Goal: Information Seeking & Learning: Find contact information

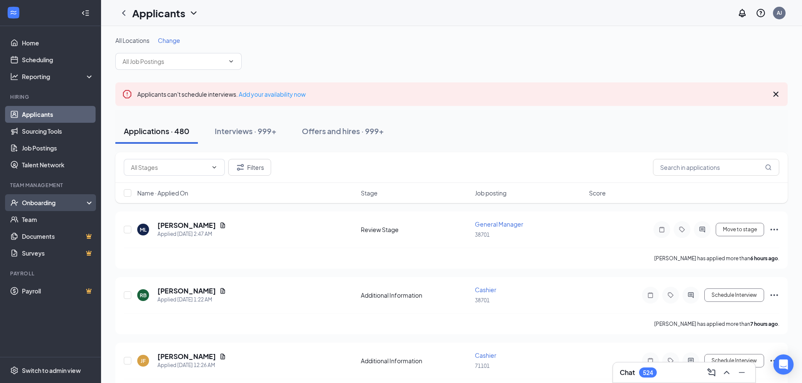
click at [74, 203] on div "Onboarding" at bounding box center [54, 203] width 65 height 8
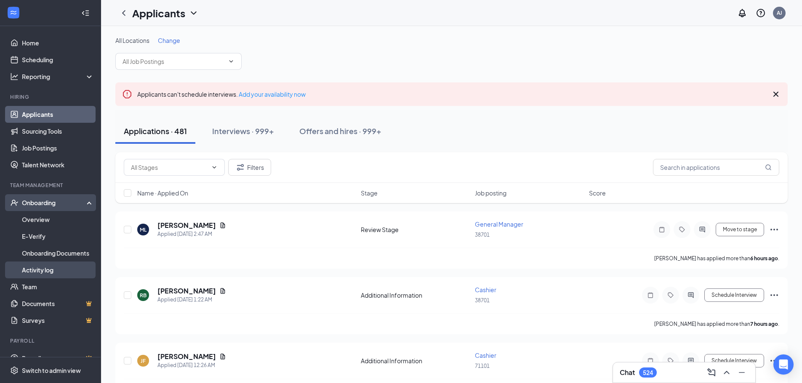
click at [32, 269] on link "Activity log" at bounding box center [58, 270] width 72 height 17
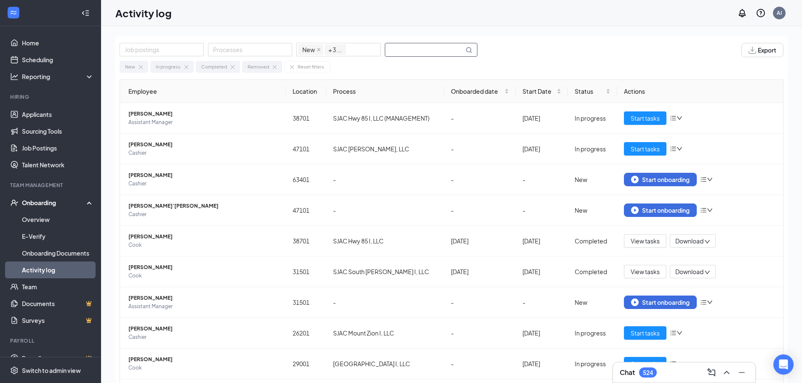
click at [408, 51] on input "text" at bounding box center [424, 49] width 79 height 13
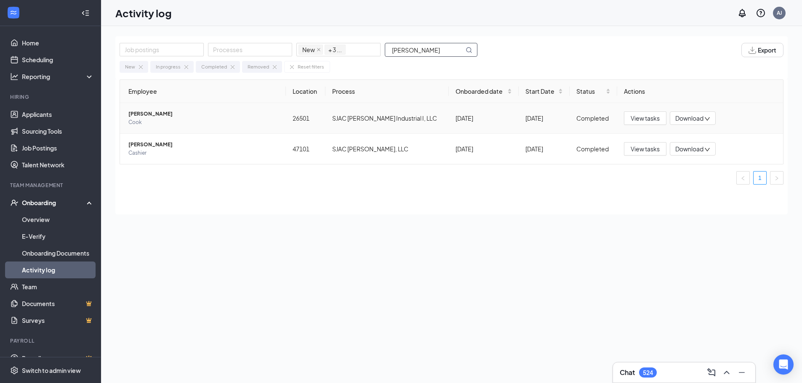
click at [161, 113] on span "[PERSON_NAME]" at bounding box center [203, 114] width 151 height 8
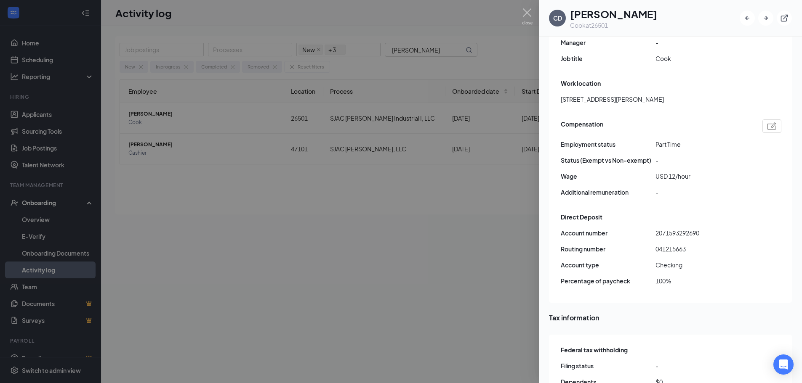
scroll to position [547, 0]
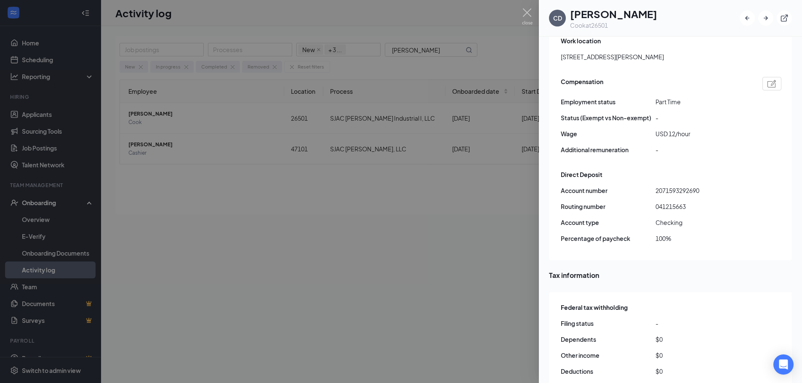
drag, startPoint x: 427, startPoint y: 44, endPoint x: 415, endPoint y: 52, distance: 14.8
click at [427, 44] on div at bounding box center [401, 191] width 802 height 383
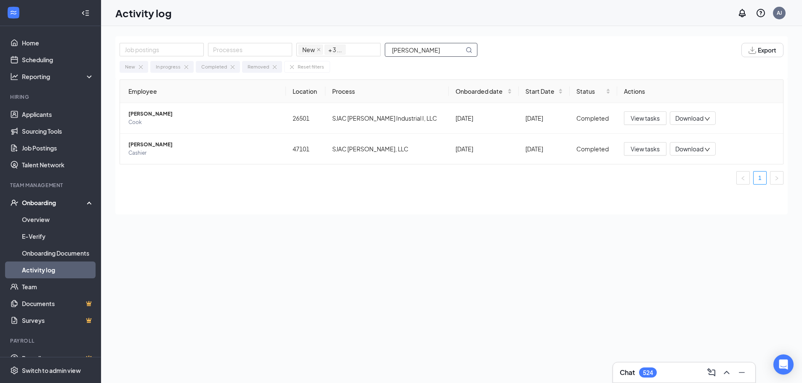
click at [415, 53] on input "[PERSON_NAME]" at bounding box center [424, 49] width 79 height 13
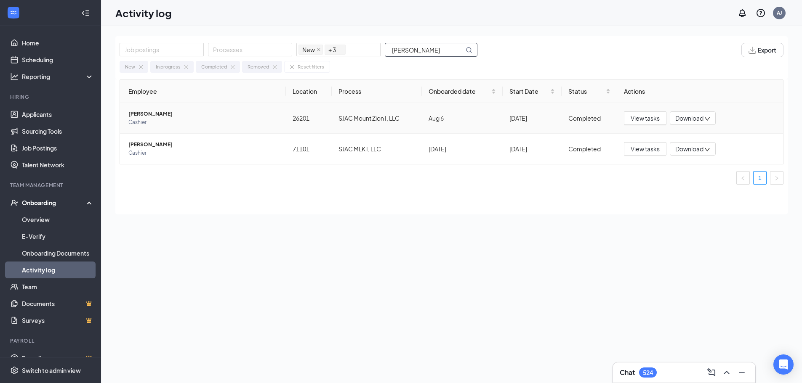
click at [158, 117] on span "[PERSON_NAME]" at bounding box center [203, 114] width 151 height 8
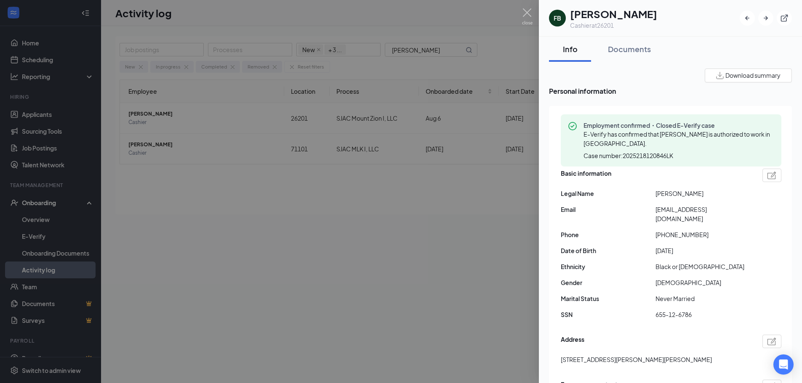
click at [690, 209] on span "[EMAIL_ADDRESS][DOMAIN_NAME]" at bounding box center [702, 214] width 95 height 19
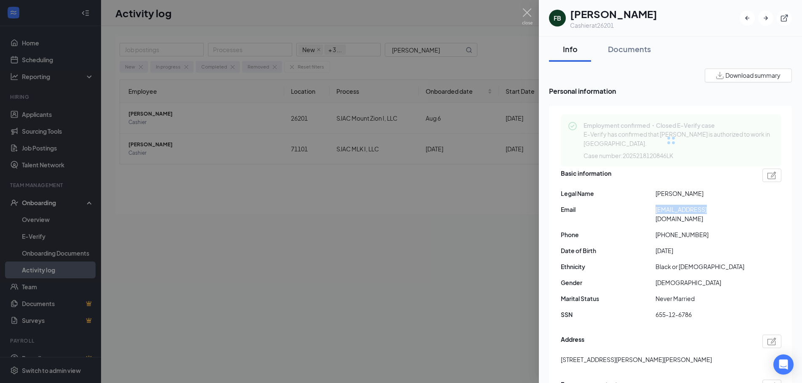
click at [690, 209] on span "[EMAIL_ADDRESS][DOMAIN_NAME]" at bounding box center [702, 214] width 95 height 19
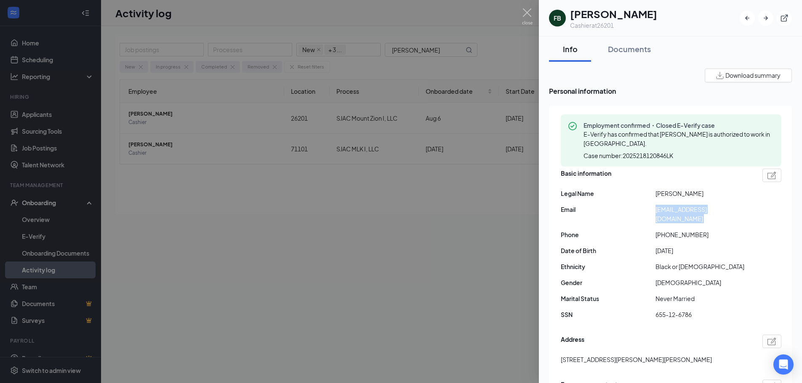
click at [690, 209] on span "[EMAIL_ADDRESS][DOMAIN_NAME]" at bounding box center [702, 214] width 95 height 19
click at [673, 230] on span "[PHONE_NUMBER]" at bounding box center [702, 234] width 95 height 9
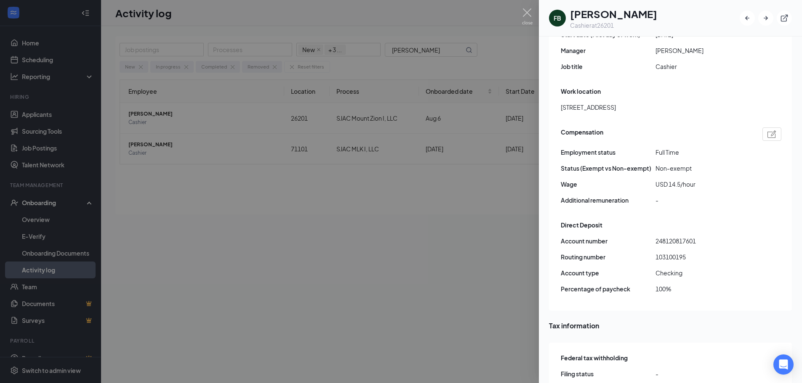
scroll to position [547, 0]
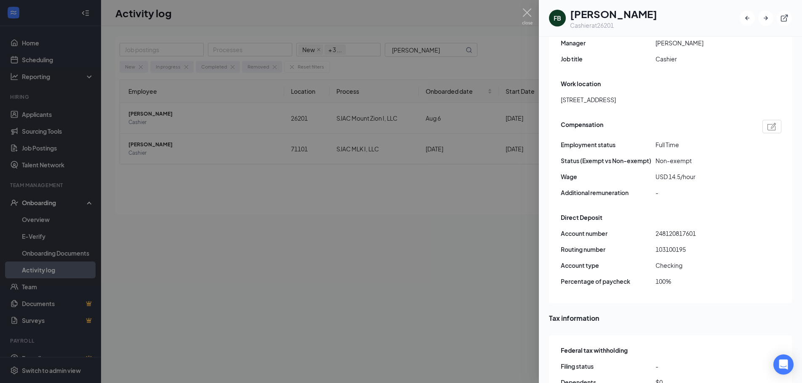
click at [669, 245] on span "103100195" at bounding box center [702, 249] width 95 height 9
copy span "103100195"
click at [679, 229] on span "248120817601" at bounding box center [702, 233] width 95 height 9
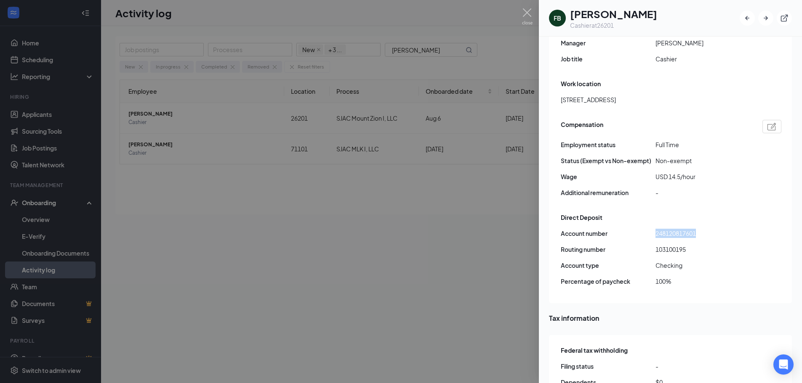
copy span "248120817601"
click at [413, 49] on div at bounding box center [401, 191] width 802 height 383
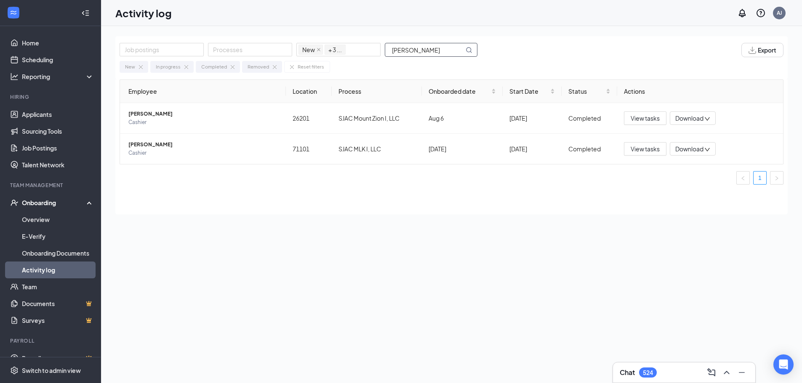
click at [414, 49] on input "[PERSON_NAME]" at bounding box center [424, 49] width 79 height 13
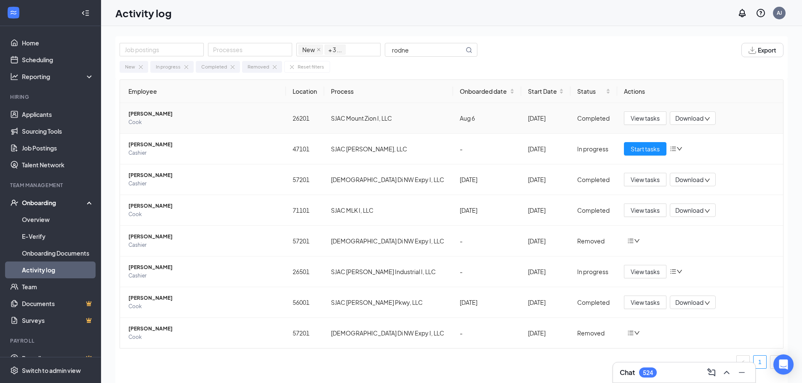
click at [160, 118] on span "Cook" at bounding box center [203, 122] width 151 height 8
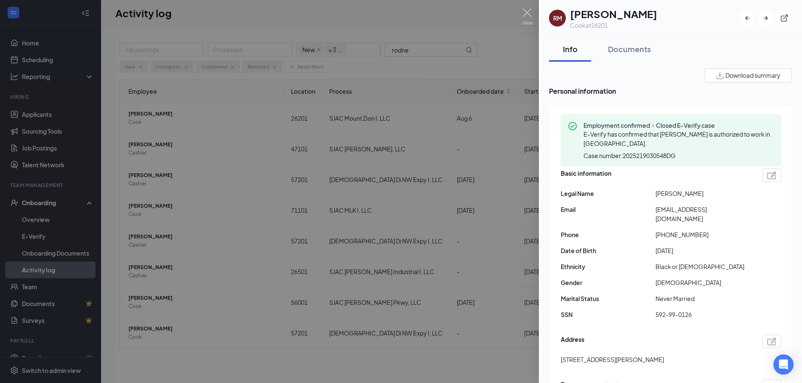
click at [690, 207] on span "[EMAIL_ADDRESS][DOMAIN_NAME]" at bounding box center [702, 214] width 95 height 19
click at [682, 230] on span "[PHONE_NUMBER]" at bounding box center [702, 234] width 95 height 9
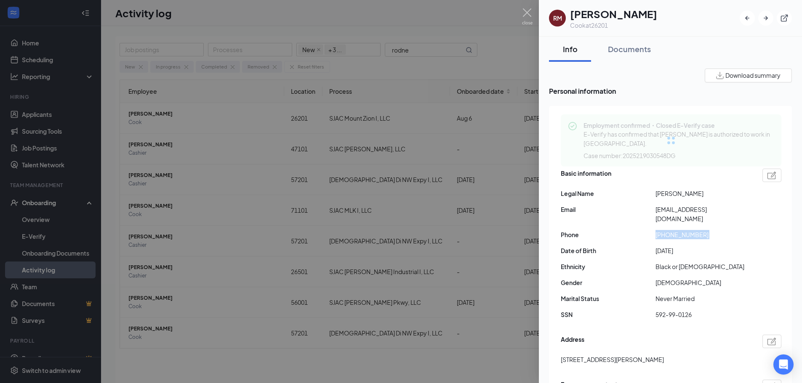
click at [682, 230] on span "[PHONE_NUMBER]" at bounding box center [702, 234] width 95 height 9
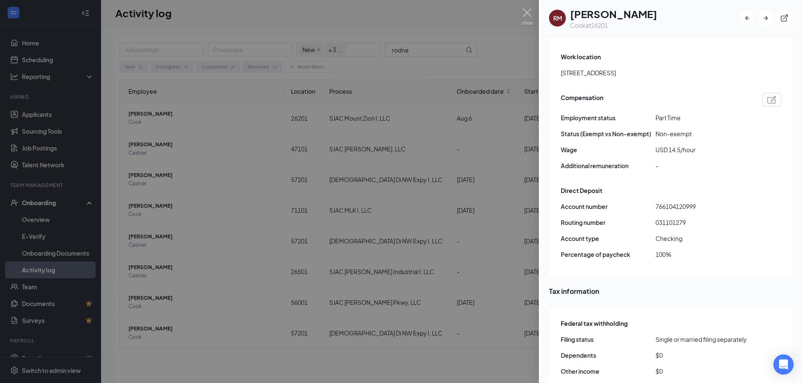
scroll to position [589, 0]
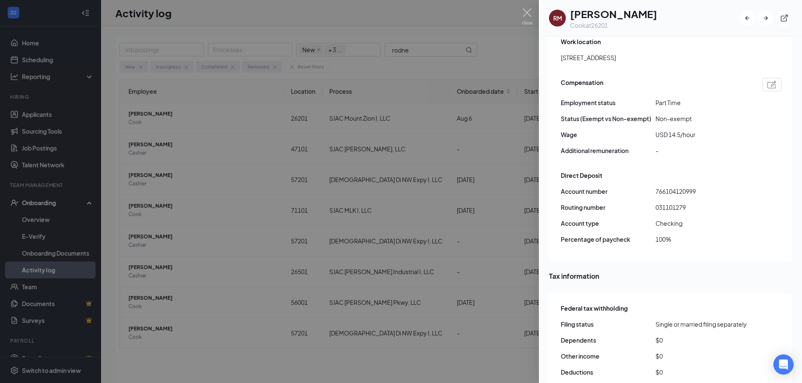
click at [679, 203] on span "031101279" at bounding box center [702, 207] width 95 height 9
click at [673, 187] on span "766104120999" at bounding box center [702, 191] width 95 height 9
click at [498, 70] on div at bounding box center [401, 191] width 802 height 383
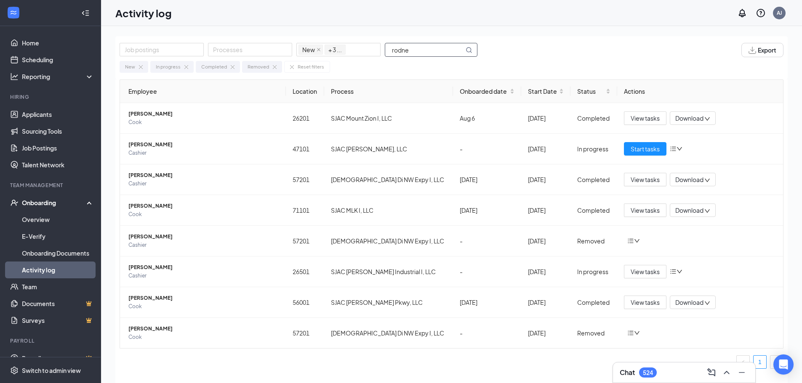
click at [424, 48] on input "rodne" at bounding box center [424, 49] width 79 height 13
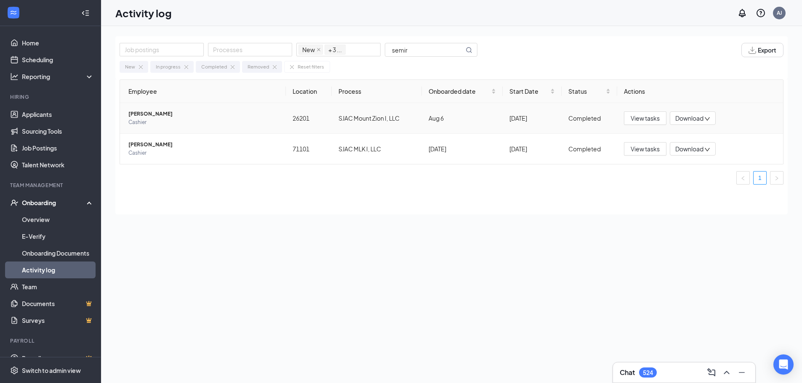
click at [164, 117] on span "[PERSON_NAME]" at bounding box center [203, 114] width 151 height 8
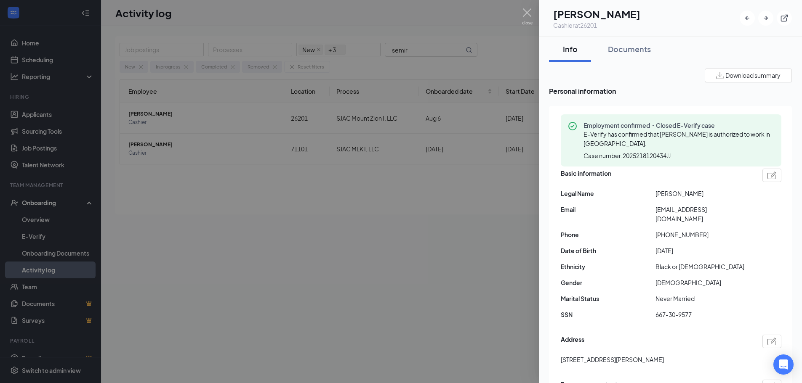
click at [696, 210] on span "[EMAIL_ADDRESS][DOMAIN_NAME]" at bounding box center [702, 214] width 95 height 19
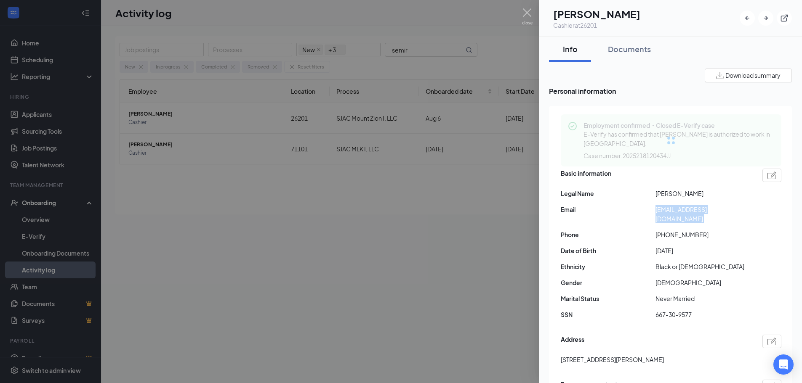
click at [696, 210] on span "[EMAIL_ADDRESS][DOMAIN_NAME]" at bounding box center [702, 214] width 95 height 19
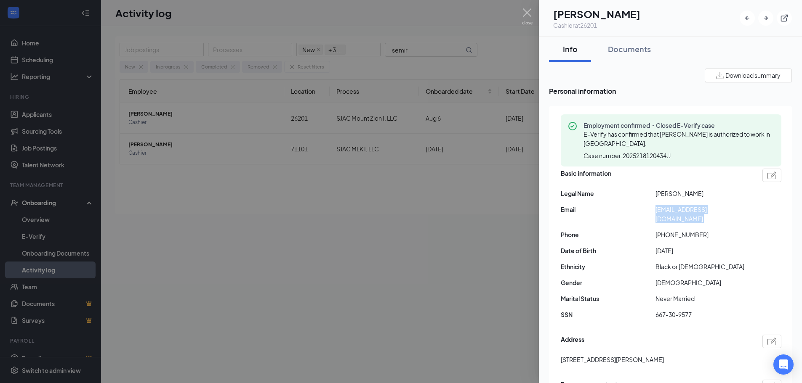
click at [678, 231] on div "Basic information Legal Name [PERSON_NAME] Email [PERSON_NAME][EMAIL_ADDRESS][D…" at bounding box center [671, 247] width 221 height 160
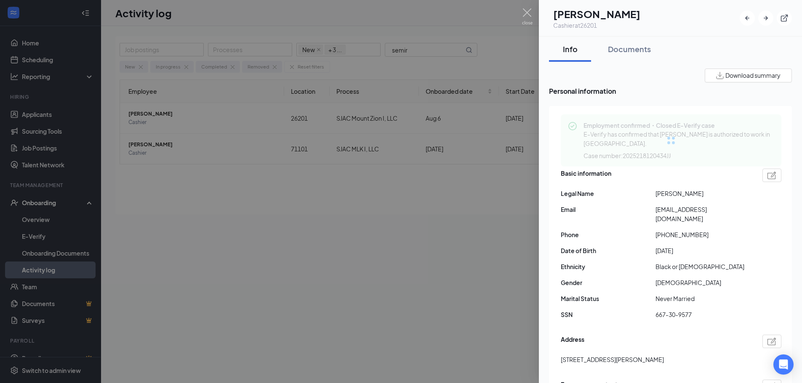
click at [675, 230] on span "[PHONE_NUMBER]" at bounding box center [702, 234] width 95 height 9
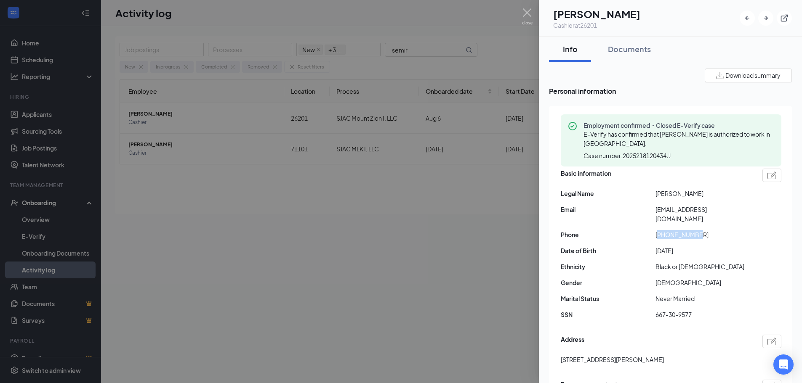
click at [675, 230] on span "[PHONE_NUMBER]" at bounding box center [702, 234] width 95 height 9
copy span "[PHONE_NUMBER]"
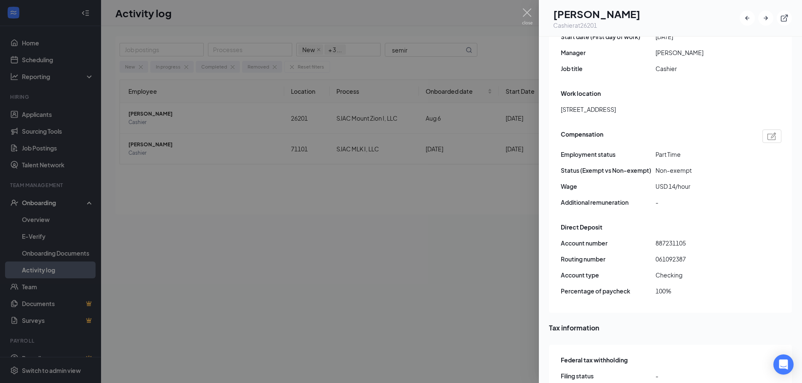
scroll to position [547, 0]
click at [674, 254] on span "061092387" at bounding box center [702, 258] width 95 height 9
copy span "061092387"
click at [667, 238] on span "887231105" at bounding box center [702, 242] width 95 height 9
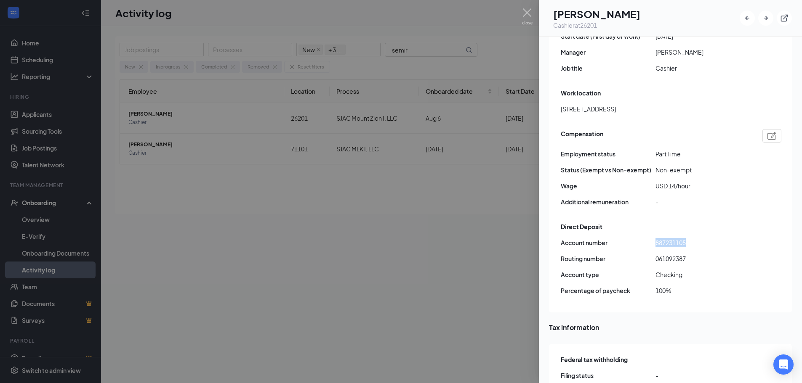
click at [667, 238] on span "887231105" at bounding box center [702, 242] width 95 height 9
copy span "887231105"
click at [397, 42] on div at bounding box center [401, 191] width 802 height 383
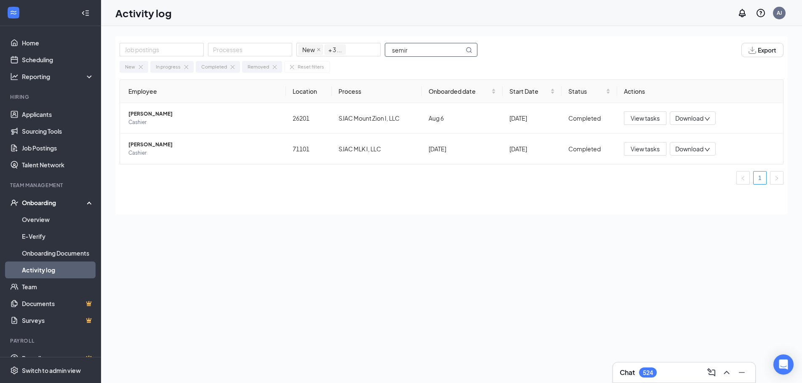
click at [414, 49] on input "semir" at bounding box center [424, 49] width 79 height 13
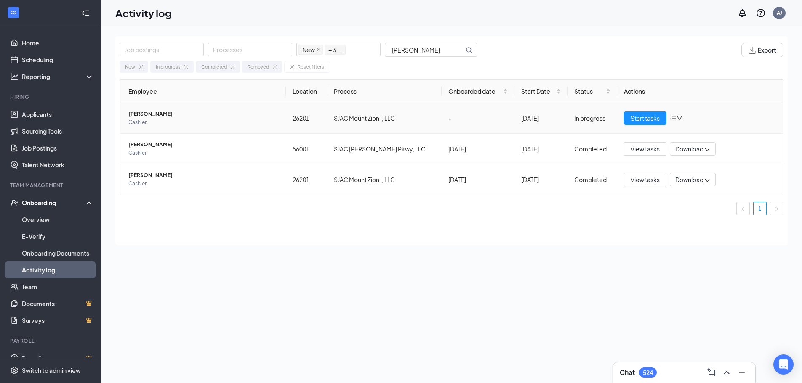
click at [166, 117] on span "[PERSON_NAME]" at bounding box center [203, 114] width 151 height 8
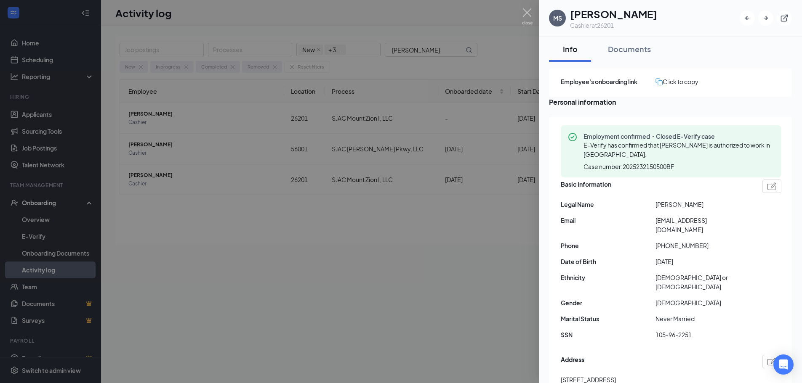
click at [696, 229] on span "[EMAIL_ADDRESS][DOMAIN_NAME]" at bounding box center [702, 225] width 95 height 19
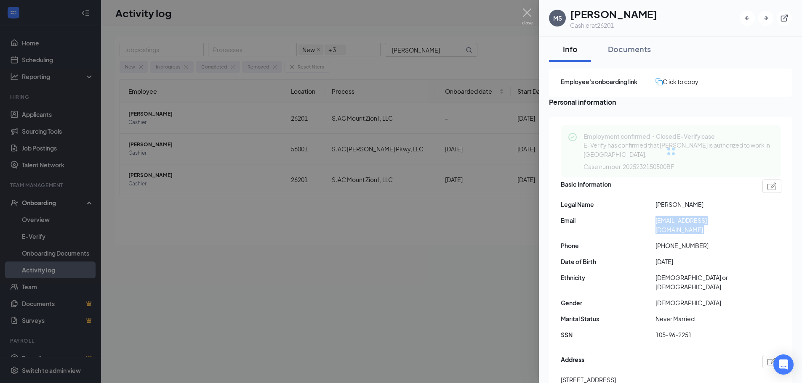
click at [696, 229] on span "[EMAIL_ADDRESS][DOMAIN_NAME]" at bounding box center [702, 225] width 95 height 19
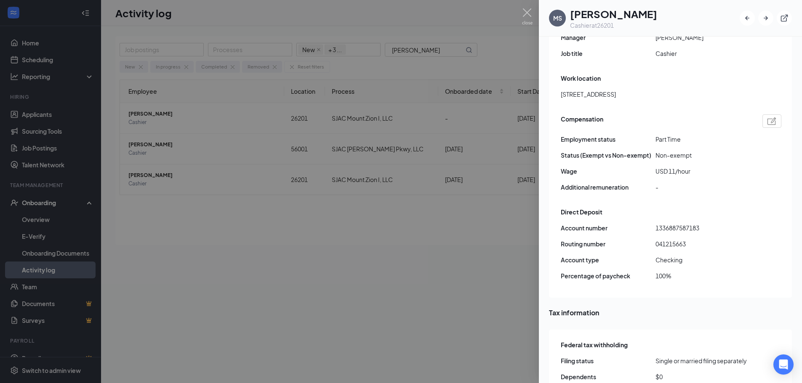
scroll to position [589, 0]
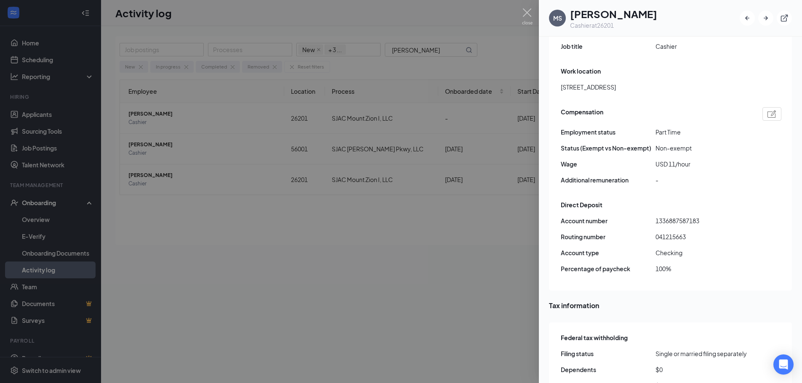
click at [385, 231] on div at bounding box center [401, 191] width 802 height 383
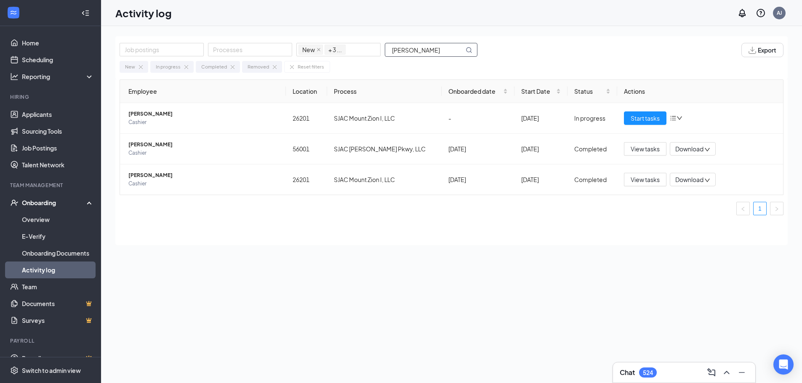
click at [426, 45] on input "[PERSON_NAME]" at bounding box center [424, 49] width 79 height 13
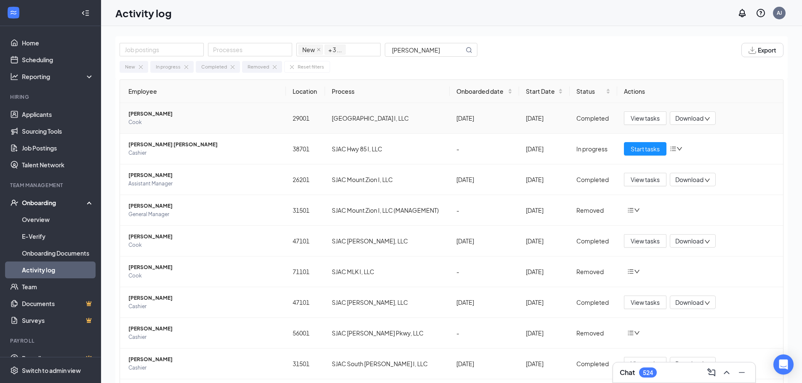
click at [157, 115] on span "[PERSON_NAME]" at bounding box center [203, 114] width 151 height 8
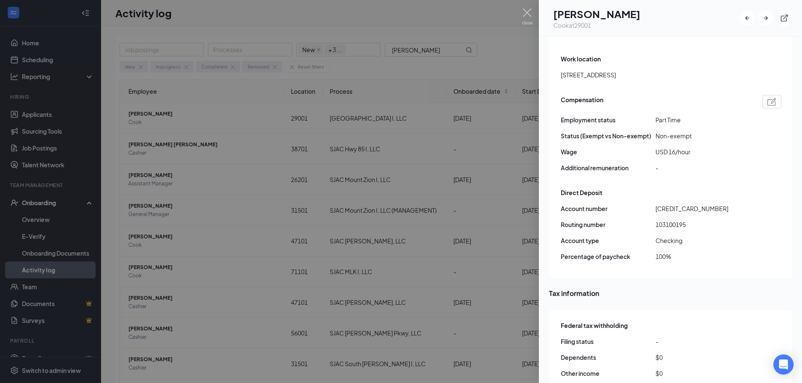
scroll to position [589, 0]
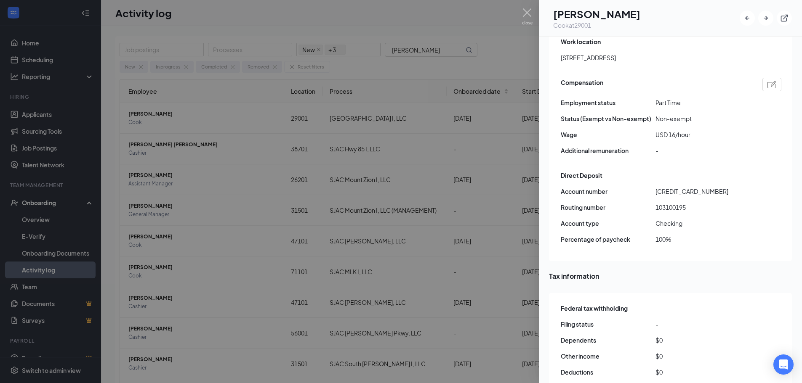
click at [446, 67] on div at bounding box center [401, 191] width 802 height 383
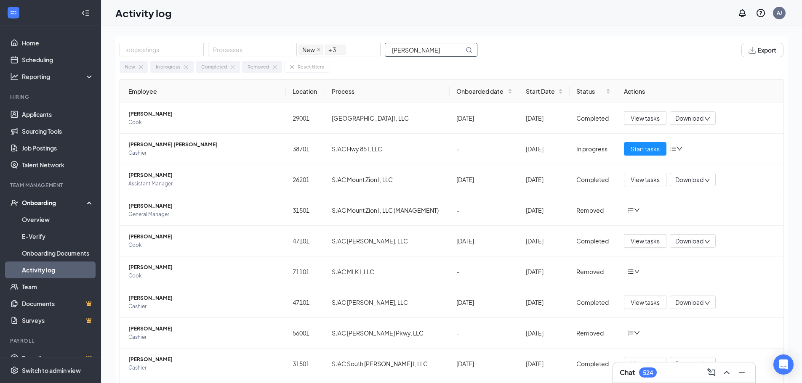
click at [426, 51] on input "[PERSON_NAME]" at bounding box center [424, 49] width 79 height 13
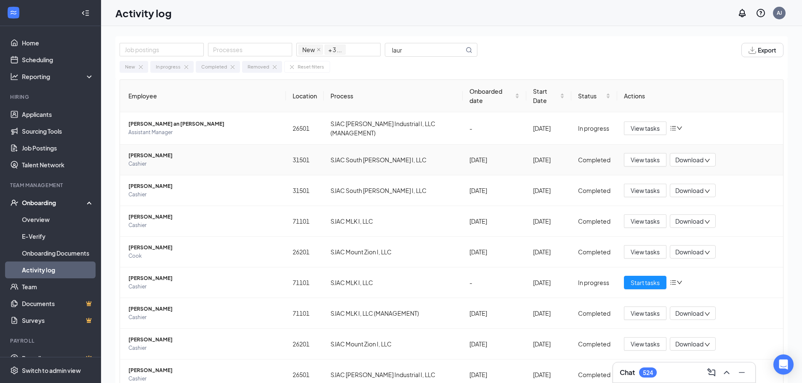
click at [156, 160] on span "Cashier" at bounding box center [203, 164] width 151 height 8
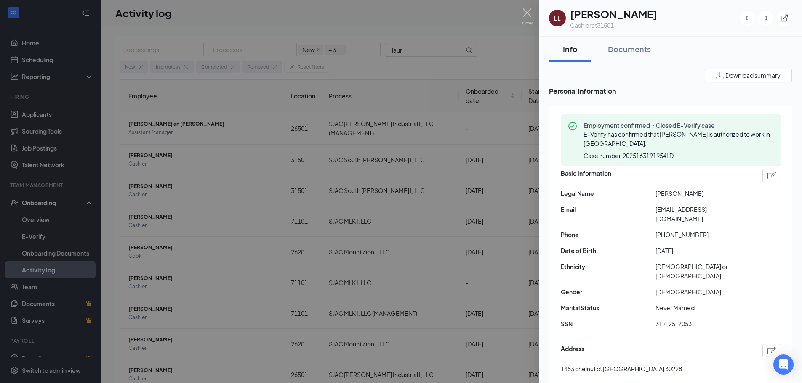
click at [697, 210] on span "[EMAIL_ADDRESS][DOMAIN_NAME]" at bounding box center [702, 214] width 95 height 19
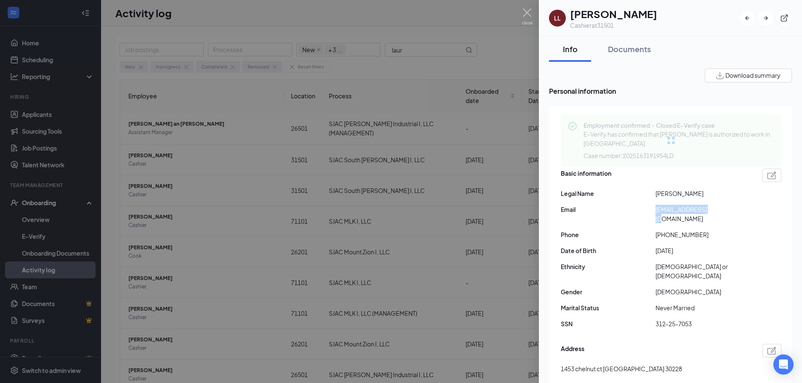
click at [697, 210] on span "[EMAIL_ADDRESS][DOMAIN_NAME]" at bounding box center [702, 214] width 95 height 19
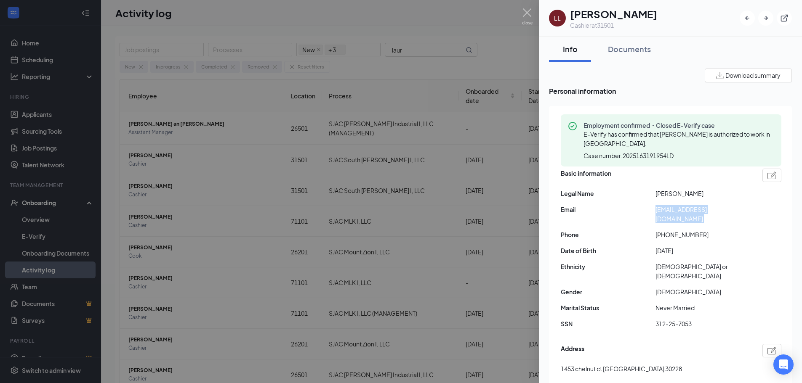
click at [697, 210] on span "[EMAIL_ADDRESS][DOMAIN_NAME]" at bounding box center [702, 214] width 95 height 19
click at [679, 230] on span "[PHONE_NUMBER]" at bounding box center [702, 234] width 95 height 9
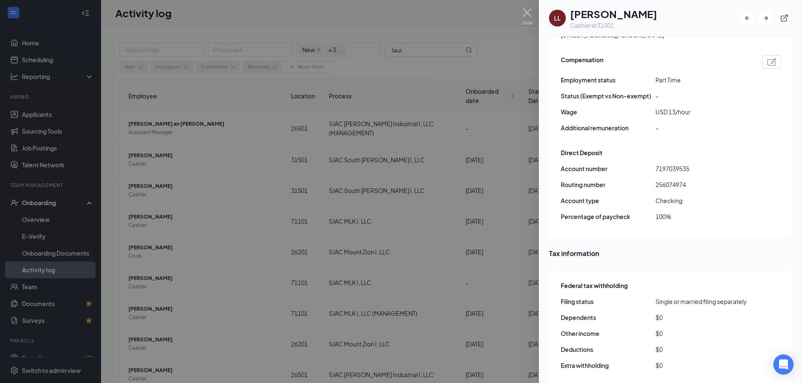
scroll to position [631, 0]
click at [673, 179] on span "256074974" at bounding box center [702, 183] width 95 height 9
click at [674, 163] on span "7197039535" at bounding box center [702, 167] width 95 height 9
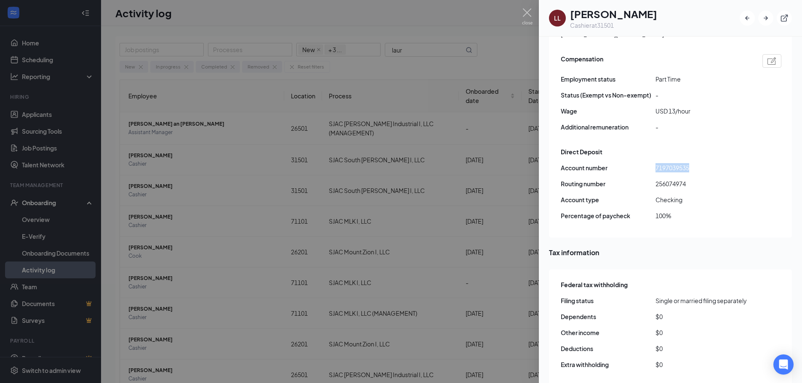
drag, startPoint x: 433, startPoint y: 65, endPoint x: 415, endPoint y: 51, distance: 22.4
click at [433, 65] on div at bounding box center [401, 191] width 802 height 383
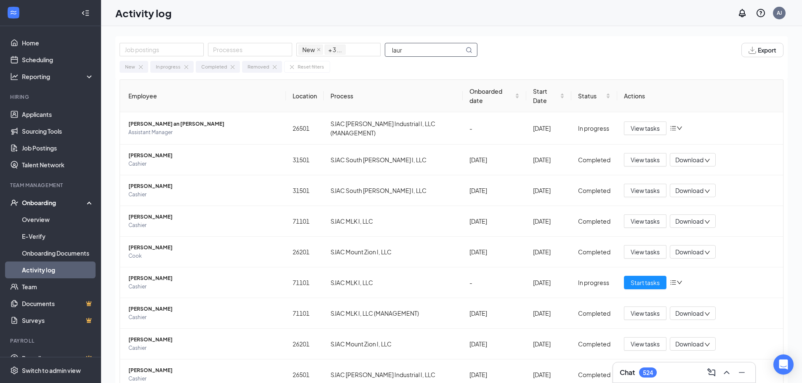
click at [405, 49] on input "laur" at bounding box center [424, 49] width 79 height 13
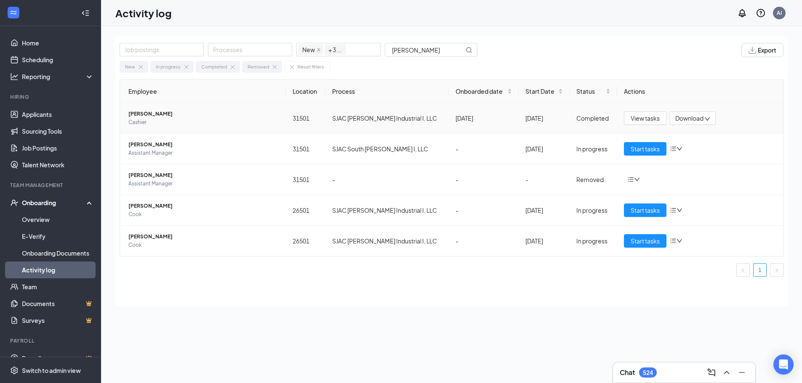
click at [153, 115] on span "[PERSON_NAME]" at bounding box center [203, 114] width 151 height 8
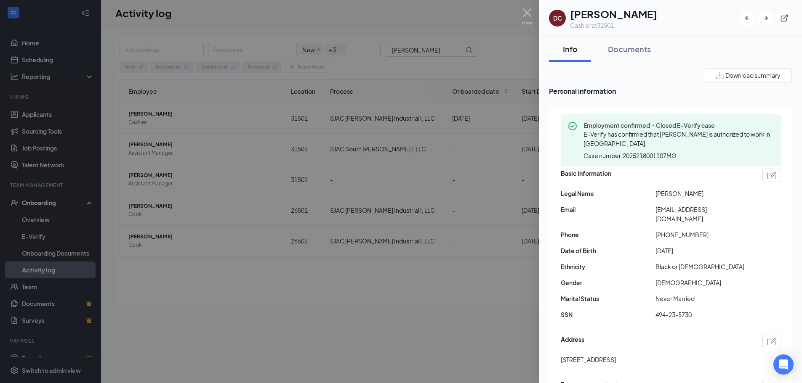
click at [684, 210] on span "[EMAIL_ADDRESS][DOMAIN_NAME]" at bounding box center [702, 214] width 95 height 19
copy span "[EMAIL_ADDRESS][DOMAIN_NAME]"
click at [673, 230] on span "[PHONE_NUMBER]" at bounding box center [702, 234] width 95 height 9
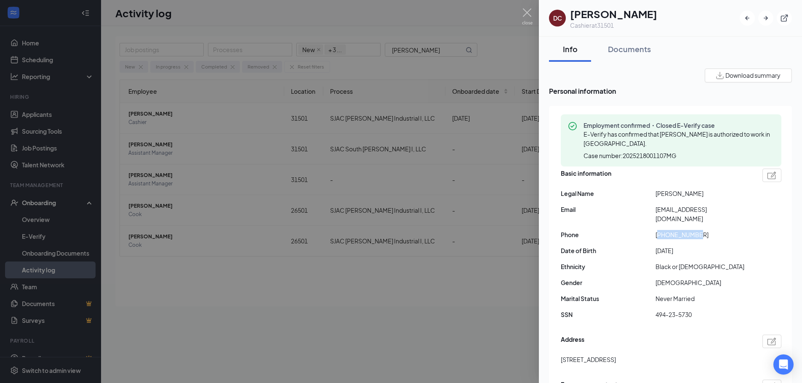
click at [673, 230] on span "[PHONE_NUMBER]" at bounding box center [702, 234] width 95 height 9
copy span "[PHONE_NUMBER]"
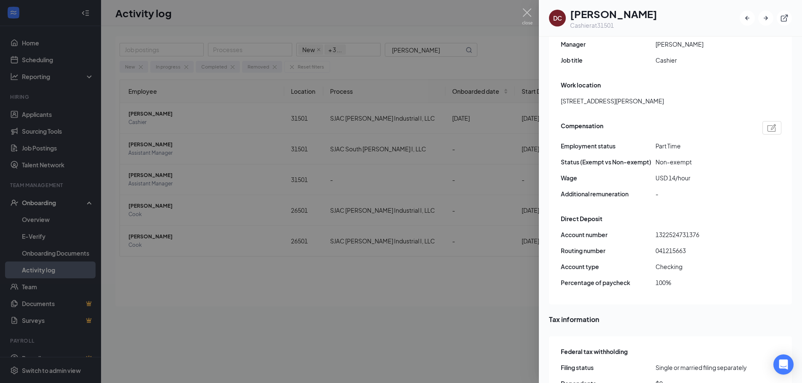
scroll to position [589, 0]
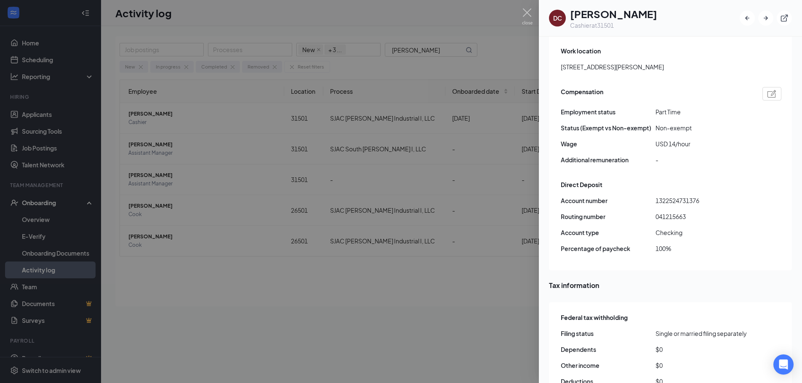
click at [672, 212] on span "041215663" at bounding box center [702, 216] width 95 height 9
copy span "041215663"
click at [674, 196] on span "1322524731376" at bounding box center [702, 200] width 95 height 9
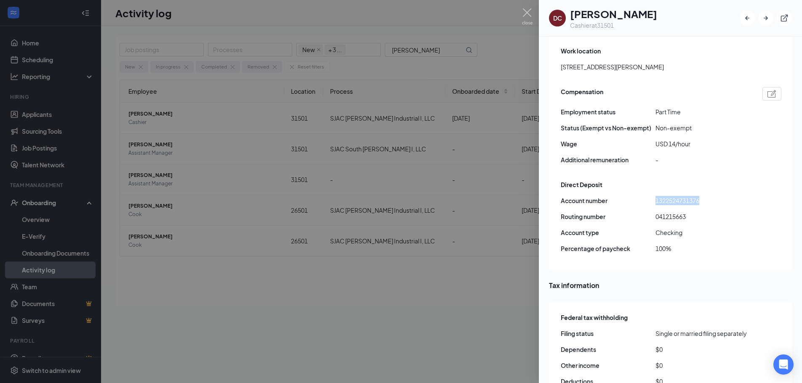
copy span "1322524731376"
click at [461, 286] on div at bounding box center [401, 191] width 802 height 383
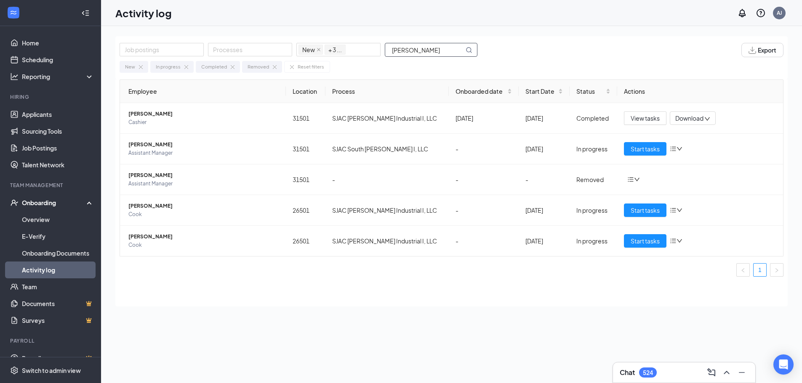
click at [415, 51] on input "[PERSON_NAME]" at bounding box center [424, 49] width 79 height 13
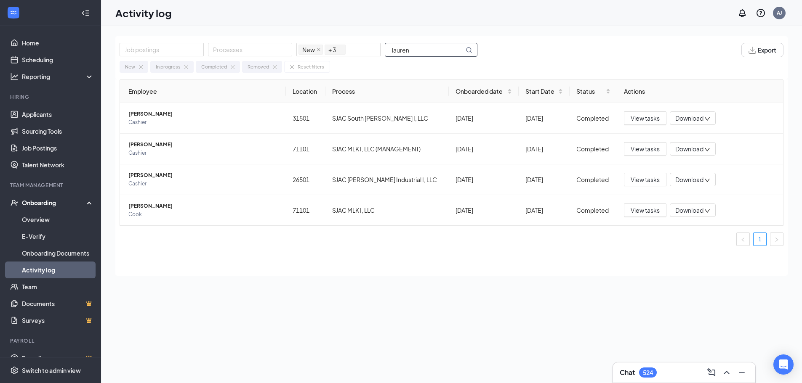
click at [415, 51] on input "lauren" at bounding box center [424, 49] width 79 height 13
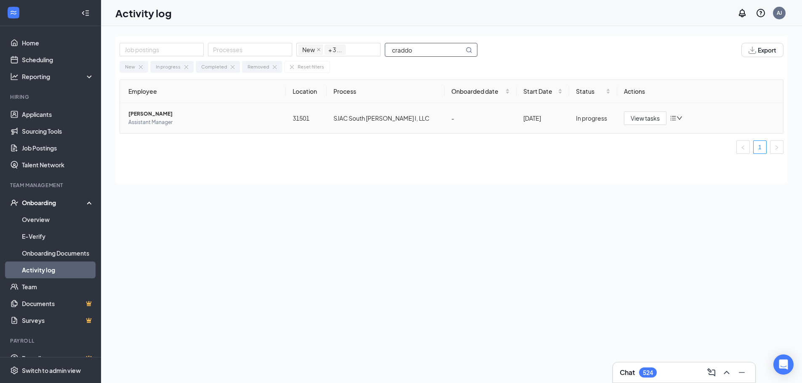
click at [158, 121] on span "Assistant Manager" at bounding box center [203, 122] width 151 height 8
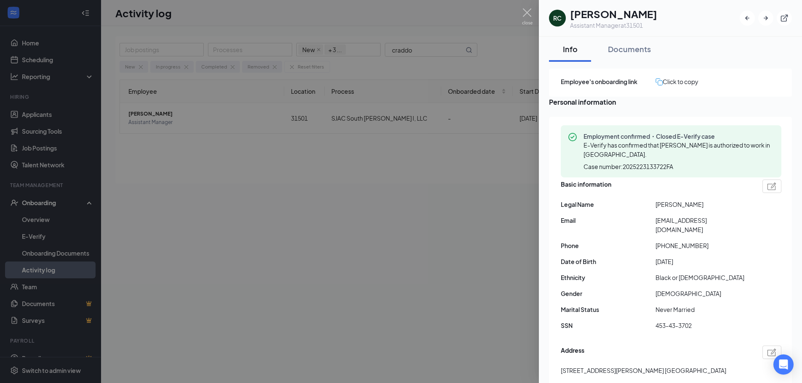
click at [687, 228] on span "[EMAIL_ADDRESS][DOMAIN_NAME]" at bounding box center [702, 225] width 95 height 19
click at [679, 248] on span "[PHONE_NUMBER]" at bounding box center [702, 245] width 95 height 9
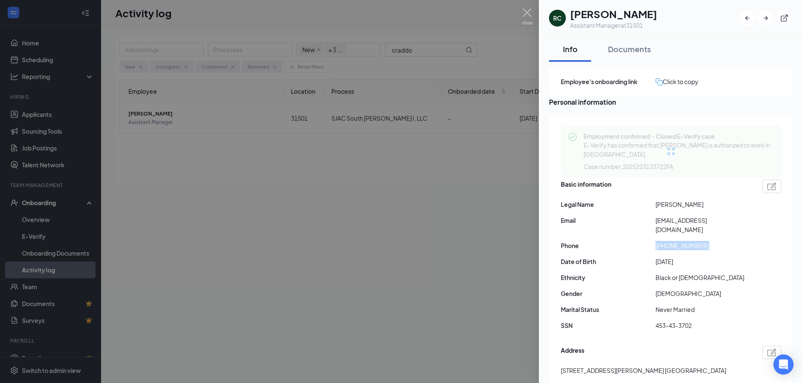
click at [679, 248] on span "[PHONE_NUMBER]" at bounding box center [702, 245] width 95 height 9
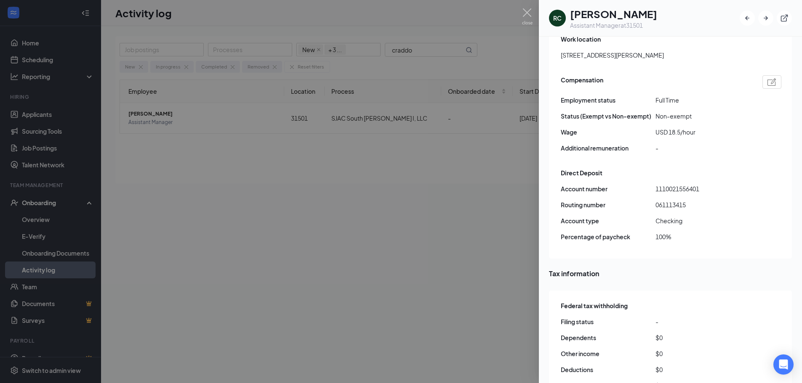
scroll to position [674, 0]
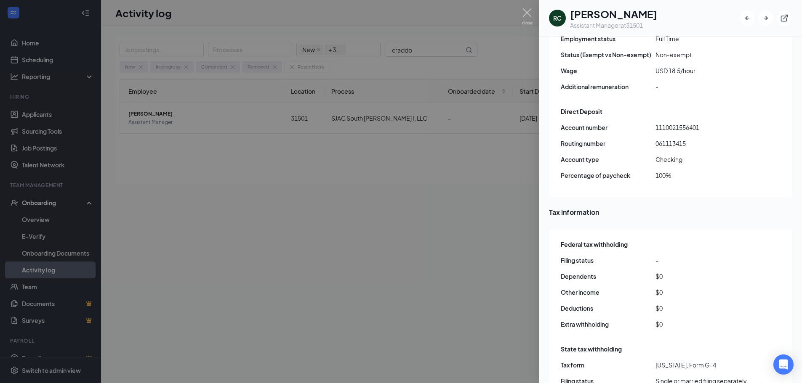
click at [671, 139] on span "061113415" at bounding box center [702, 143] width 95 height 9
copy span "061113415"
click at [680, 123] on span "1110021556401" at bounding box center [702, 127] width 95 height 9
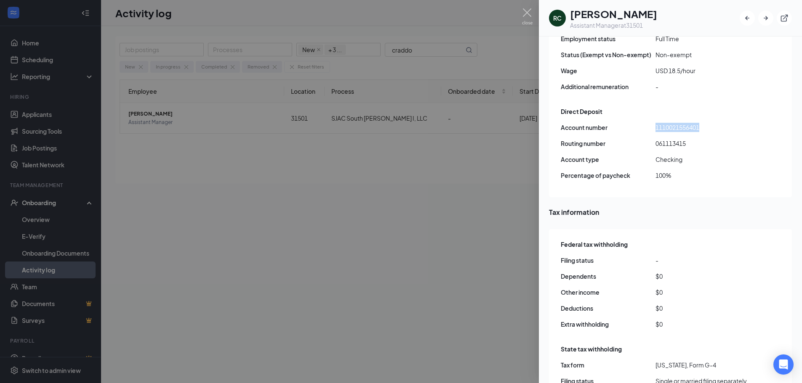
click at [452, 42] on div at bounding box center [401, 191] width 802 height 383
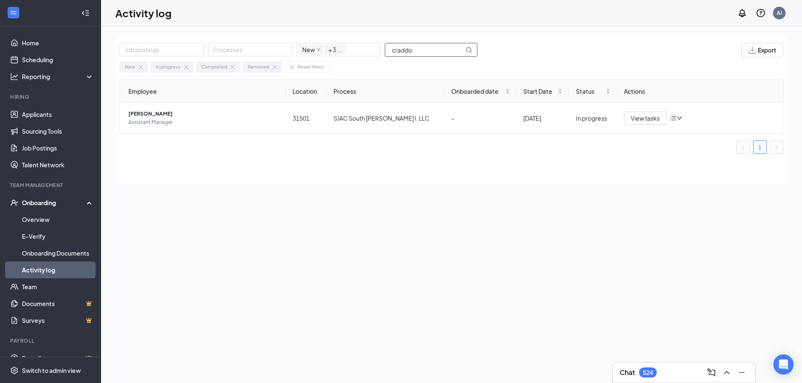
click at [423, 50] on input "craddo" at bounding box center [424, 49] width 79 height 13
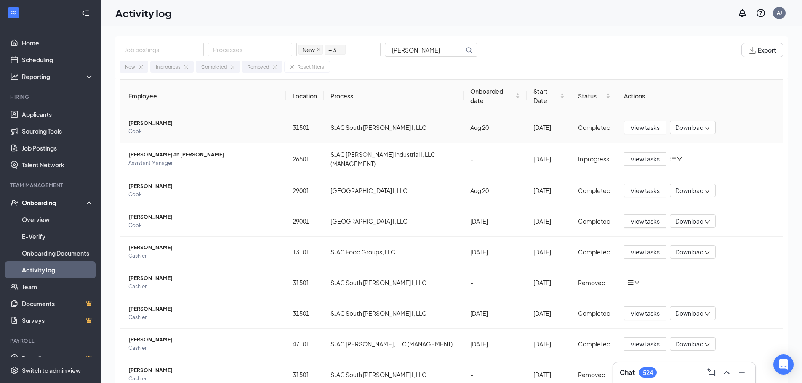
click at [158, 128] on span "Cook" at bounding box center [203, 132] width 151 height 8
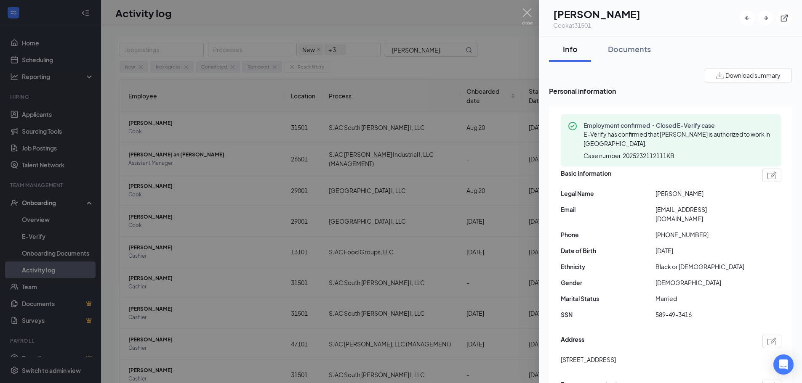
click at [696, 210] on span "[EMAIL_ADDRESS][DOMAIN_NAME]" at bounding box center [702, 214] width 95 height 19
click at [679, 230] on span "[PHONE_NUMBER]" at bounding box center [702, 234] width 95 height 9
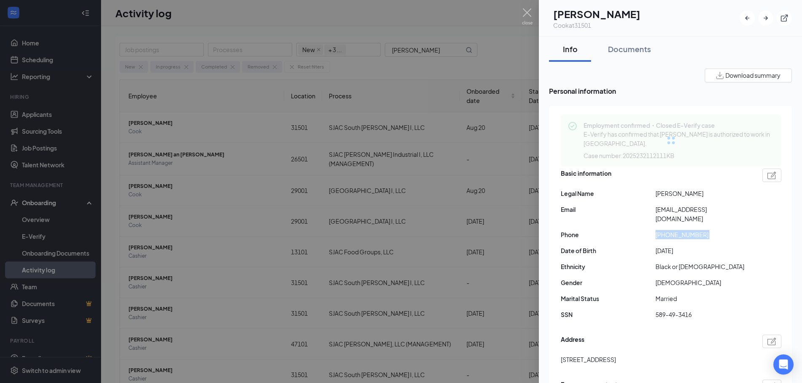
click at [679, 230] on span "[PHONE_NUMBER]" at bounding box center [702, 234] width 95 height 9
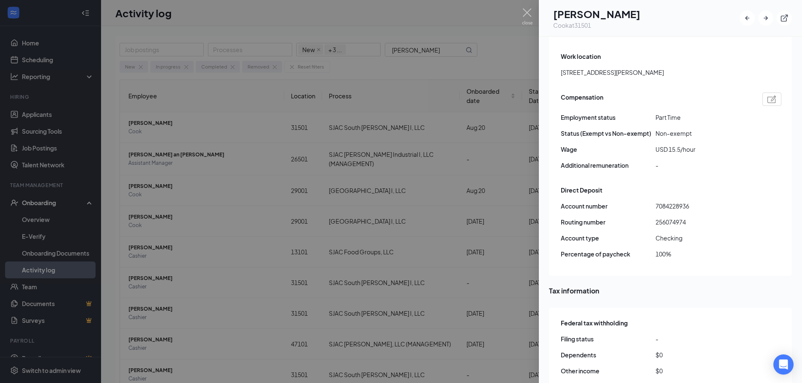
scroll to position [589, 0]
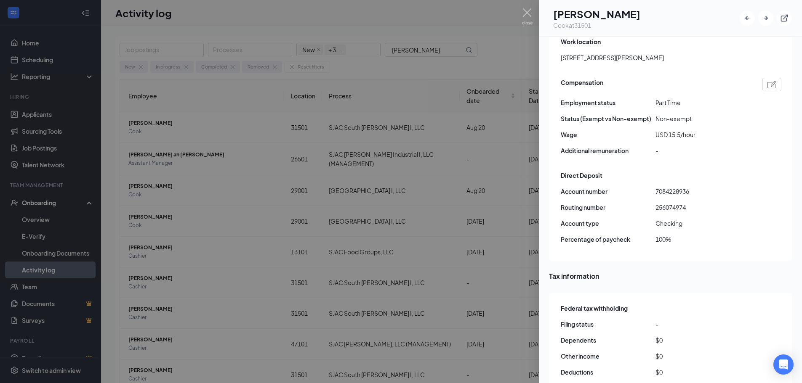
click at [670, 203] on span "256074974" at bounding box center [702, 207] width 95 height 9
click at [674, 187] on span "7084228936" at bounding box center [702, 191] width 95 height 9
click at [374, 62] on div at bounding box center [401, 191] width 802 height 383
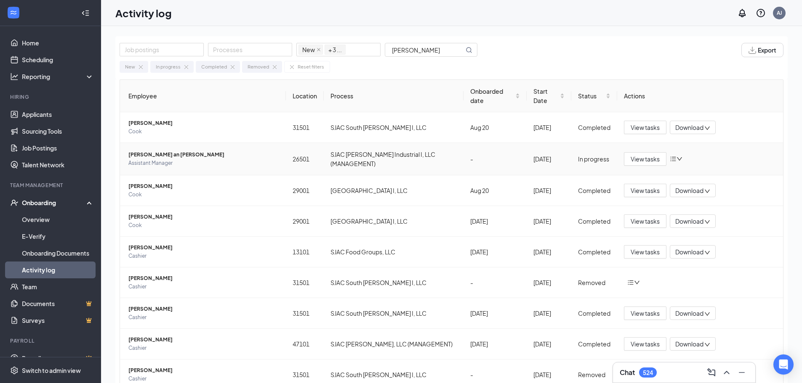
click at [167, 159] on span "[PERSON_NAME] an [PERSON_NAME]" at bounding box center [203, 155] width 151 height 8
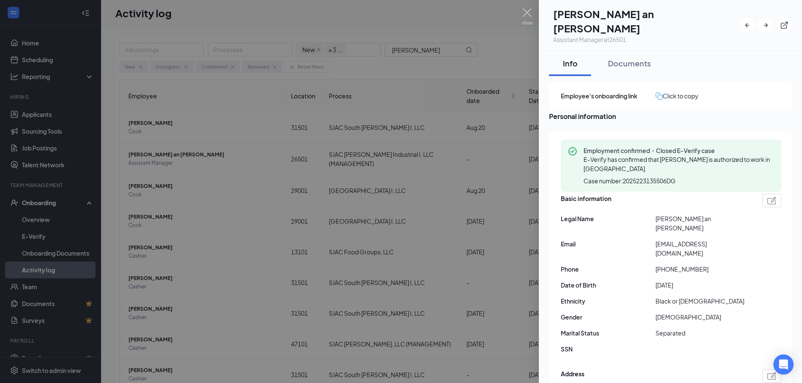
click at [676, 240] on span "[EMAIL_ADDRESS][DOMAIN_NAME]" at bounding box center [702, 249] width 95 height 19
click at [679, 265] on span "[PHONE_NUMBER]" at bounding box center [702, 269] width 95 height 9
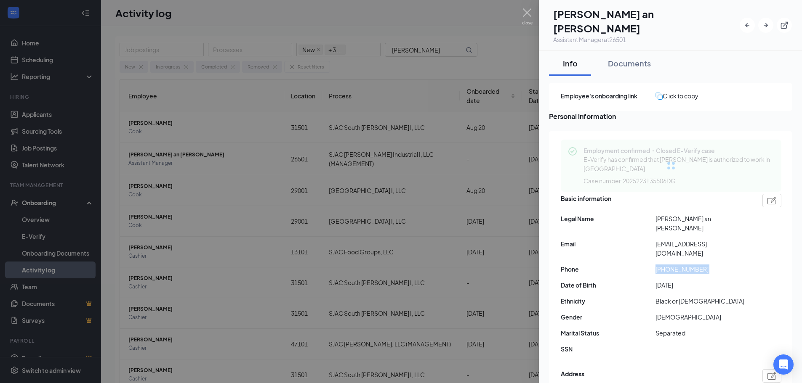
click at [679, 265] on span "[PHONE_NUMBER]" at bounding box center [702, 269] width 95 height 9
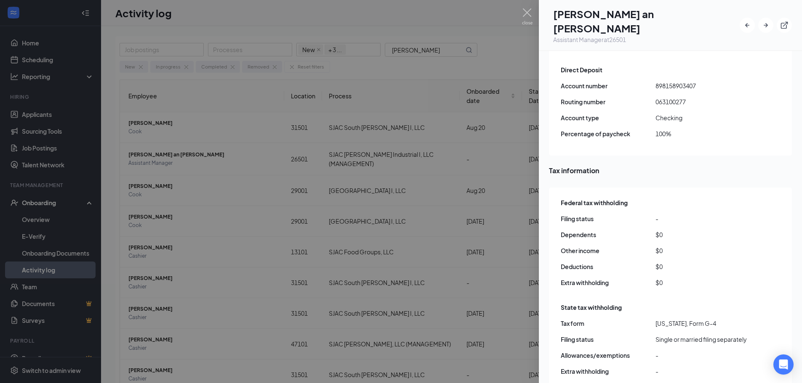
scroll to position [716, 0]
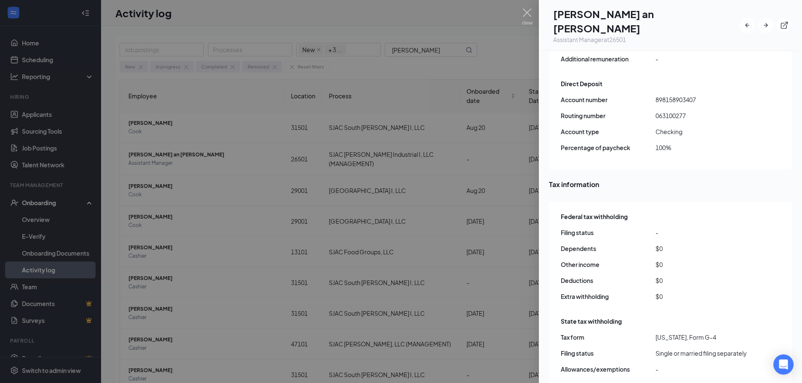
click at [674, 111] on span "063100277" at bounding box center [702, 115] width 95 height 9
click at [679, 95] on span "898158903407" at bounding box center [702, 99] width 95 height 9
click at [408, 66] on div at bounding box center [401, 191] width 802 height 383
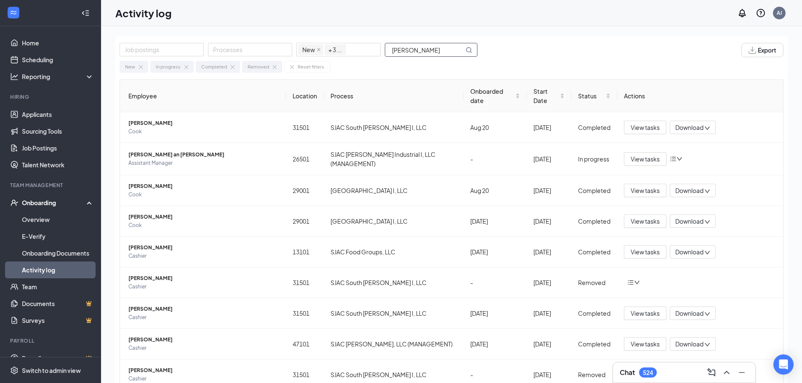
click at [424, 51] on input "[PERSON_NAME]" at bounding box center [424, 49] width 79 height 13
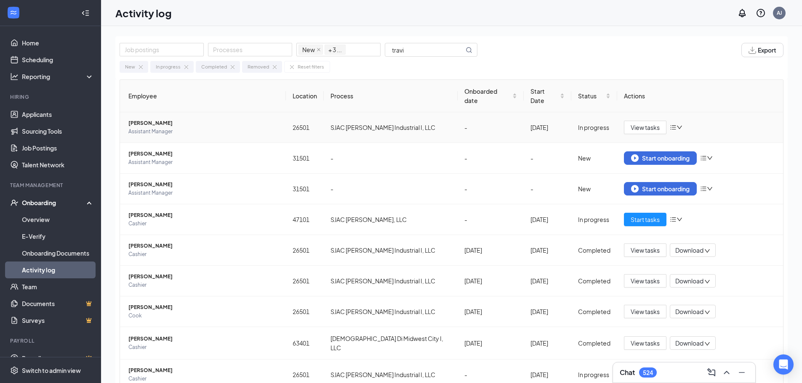
click at [173, 128] on span "Assistant Manager" at bounding box center [203, 132] width 151 height 8
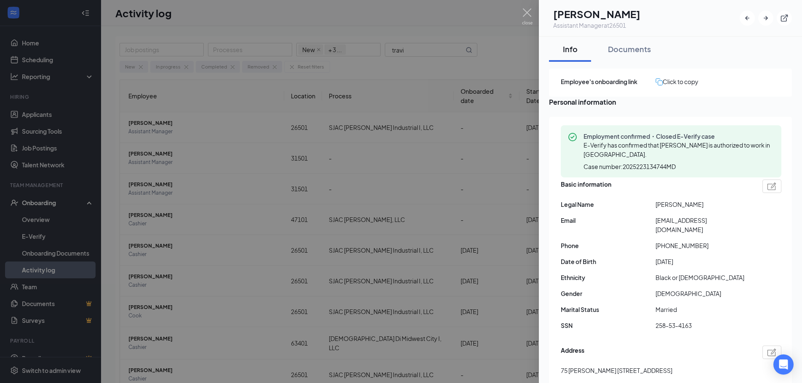
click at [673, 229] on span "[EMAIL_ADDRESS][DOMAIN_NAME]" at bounding box center [702, 225] width 95 height 19
click at [676, 244] on span "[PHONE_NUMBER]" at bounding box center [702, 245] width 95 height 9
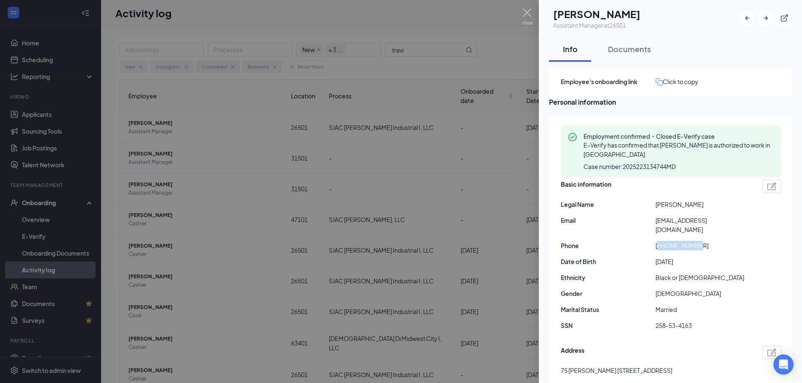
click at [676, 244] on span "[PHONE_NUMBER]" at bounding box center [702, 245] width 95 height 9
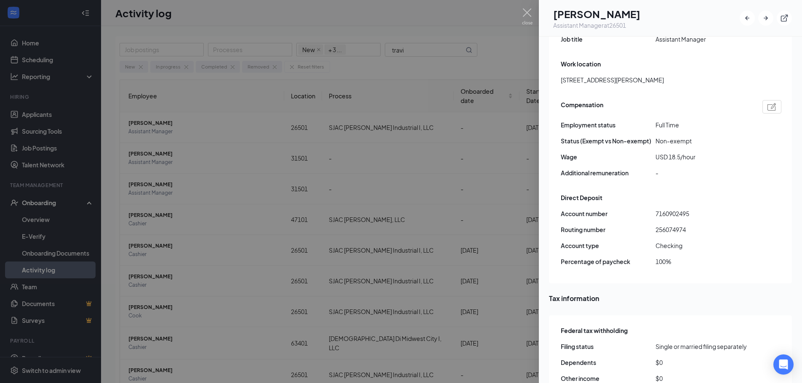
scroll to position [589, 0]
click at [665, 223] on span "256074974" at bounding box center [702, 227] width 95 height 9
click at [674, 207] on span "7160902495" at bounding box center [702, 211] width 95 height 9
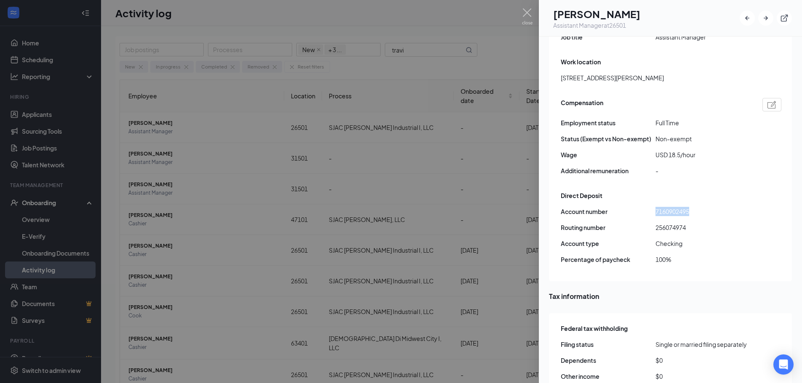
click at [387, 76] on div at bounding box center [401, 191] width 802 height 383
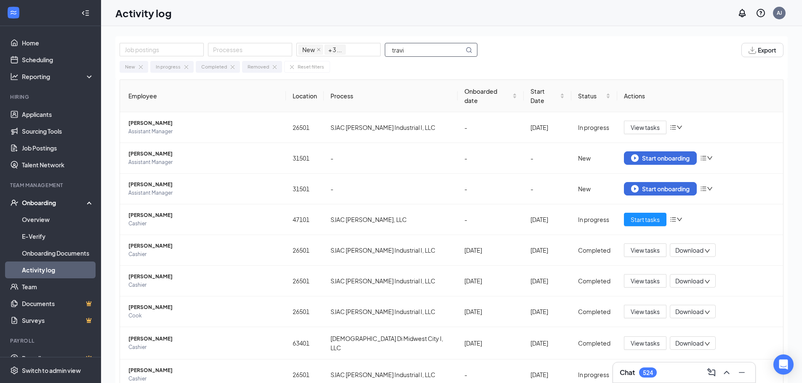
click at [424, 51] on input "travi" at bounding box center [424, 49] width 79 height 13
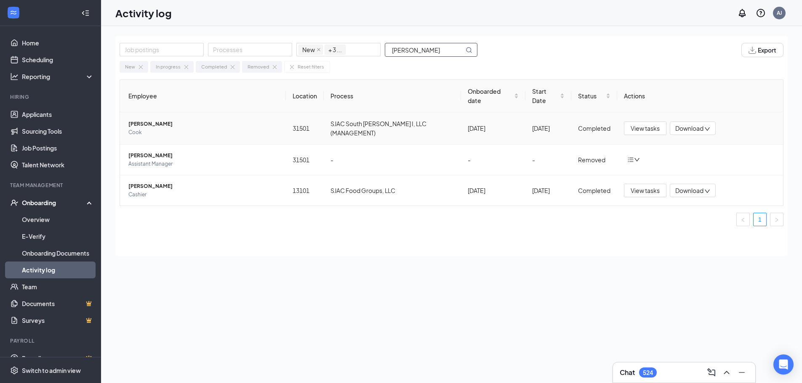
click at [172, 120] on span "[PERSON_NAME]" at bounding box center [203, 124] width 151 height 8
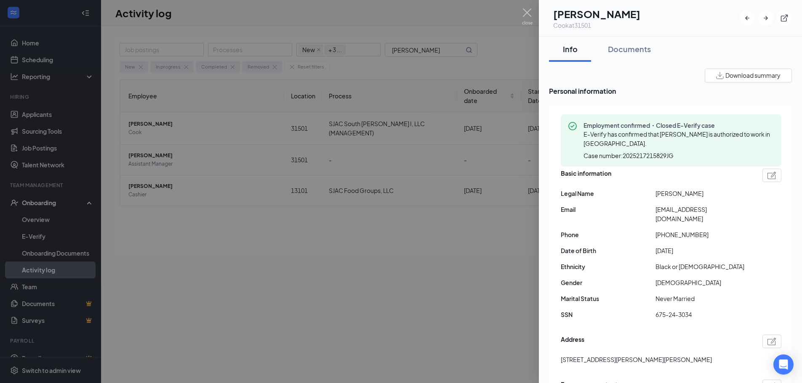
click at [692, 212] on span "[EMAIL_ADDRESS][DOMAIN_NAME]" at bounding box center [702, 214] width 95 height 19
click at [670, 230] on span "[PHONE_NUMBER]" at bounding box center [702, 234] width 95 height 9
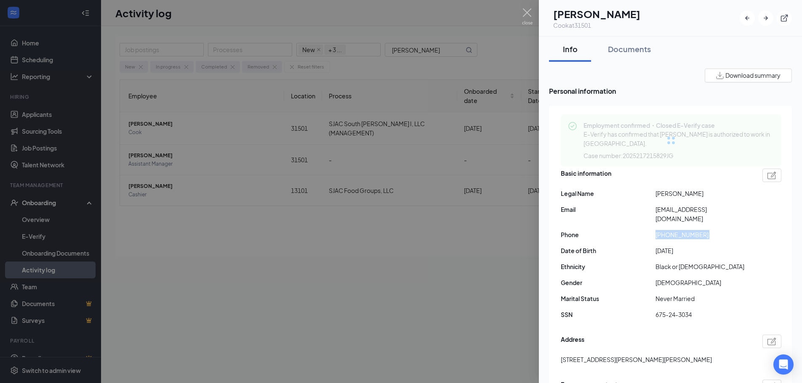
click at [670, 230] on span "[PHONE_NUMBER]" at bounding box center [702, 234] width 95 height 9
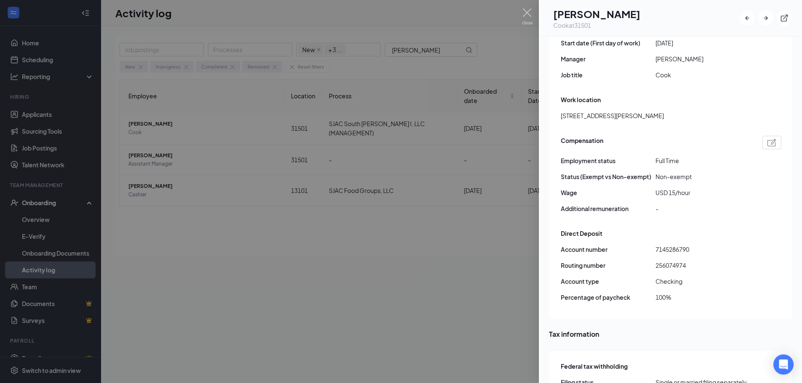
scroll to position [547, 0]
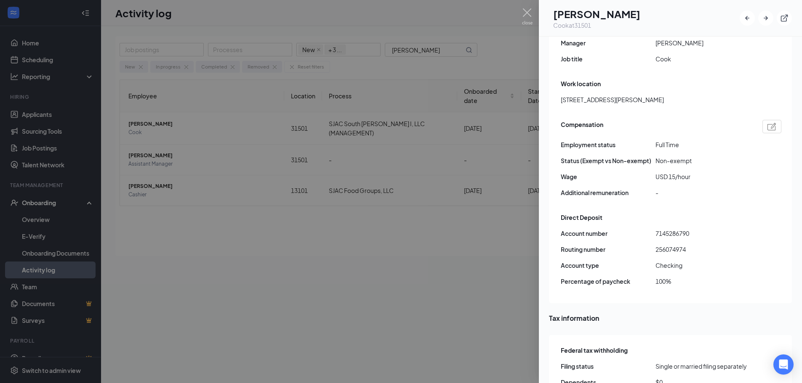
click at [660, 245] on span "256074974" at bounding box center [702, 249] width 95 height 9
click at [665, 229] on span "7145286790" at bounding box center [702, 233] width 95 height 9
drag, startPoint x: 412, startPoint y: 50, endPoint x: 417, endPoint y: 51, distance: 5.2
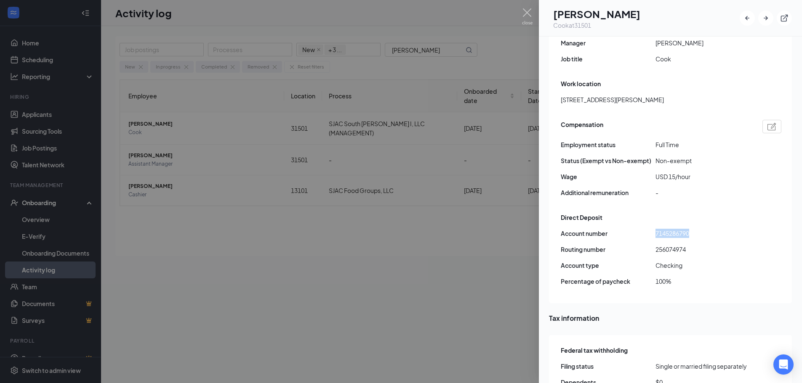
click at [412, 50] on div at bounding box center [401, 191] width 802 height 383
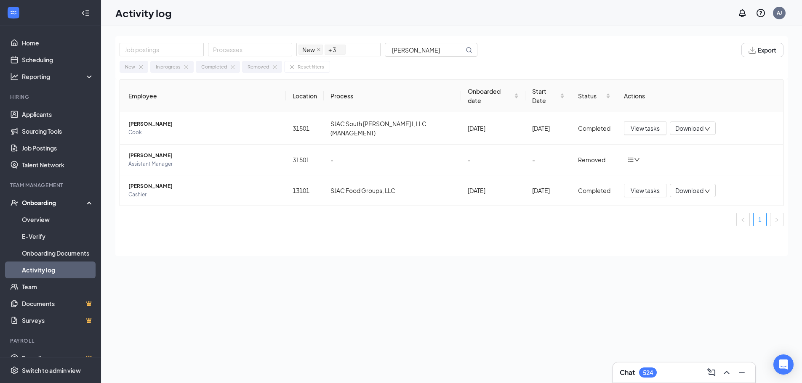
click at [417, 51] on input "[PERSON_NAME]" at bounding box center [424, 49] width 79 height 13
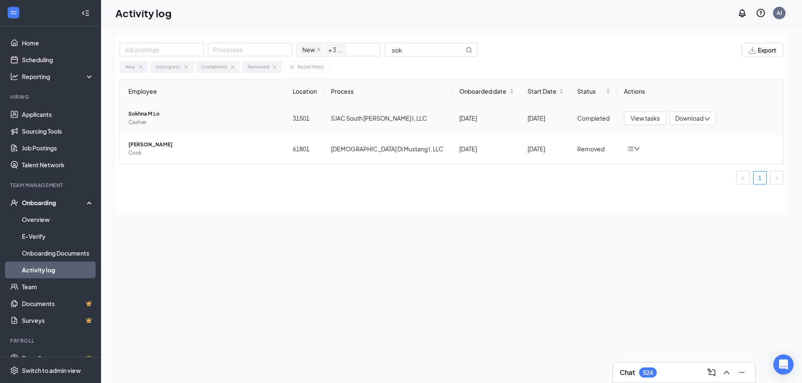
click at [146, 122] on span "Cashier" at bounding box center [203, 122] width 151 height 8
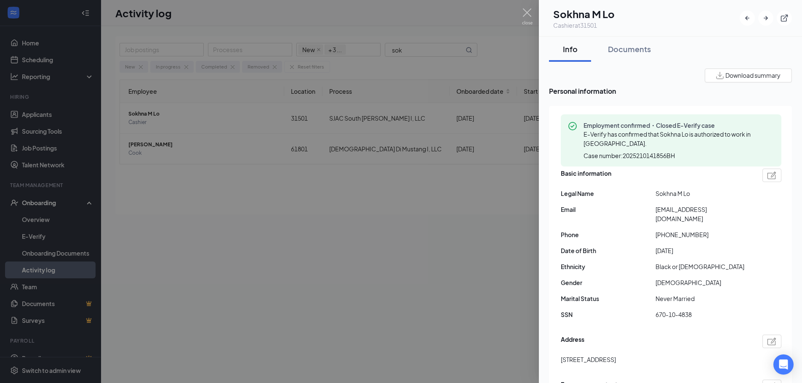
click at [702, 208] on span "[EMAIL_ADDRESS][DOMAIN_NAME]" at bounding box center [702, 214] width 95 height 19
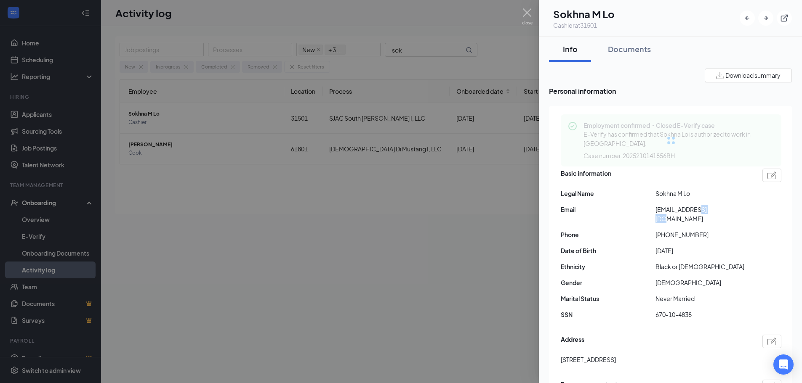
click at [702, 208] on span "[EMAIL_ADDRESS][DOMAIN_NAME]" at bounding box center [702, 214] width 95 height 19
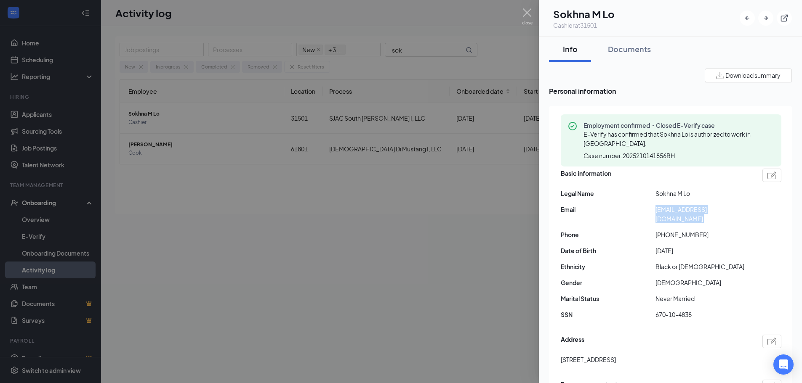
click at [690, 230] on span "[PHONE_NUMBER]" at bounding box center [702, 234] width 95 height 9
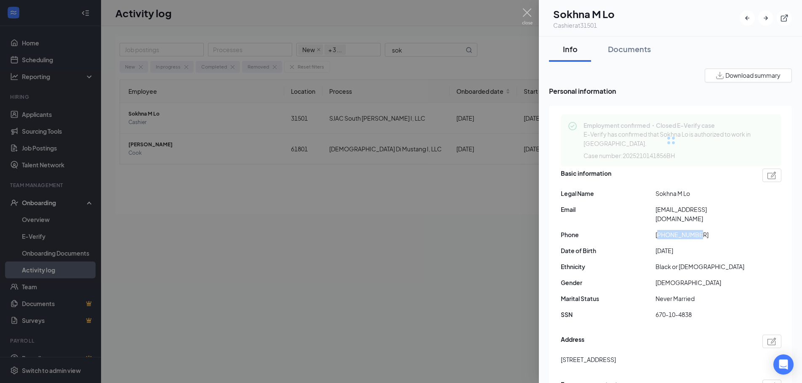
click at [690, 230] on span "[PHONE_NUMBER]" at bounding box center [702, 234] width 95 height 9
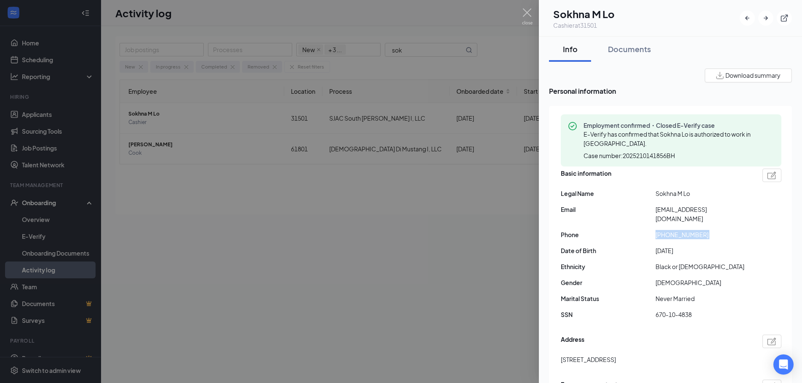
click at [690, 230] on span "[PHONE_NUMBER]" at bounding box center [702, 234] width 95 height 9
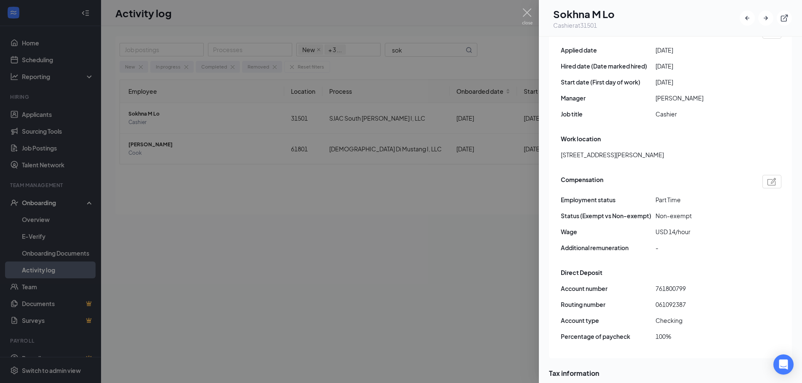
scroll to position [547, 0]
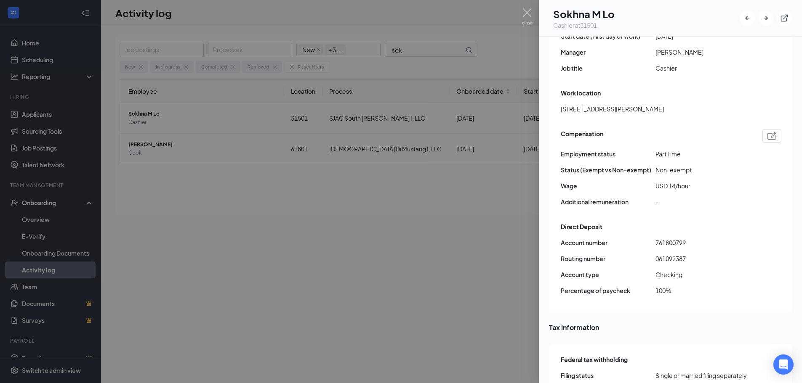
click at [677, 254] on span "061092387" at bounding box center [702, 258] width 95 height 9
click at [667, 238] on span "761800799" at bounding box center [702, 242] width 95 height 9
drag, startPoint x: 327, startPoint y: 247, endPoint x: 121, endPoint y: 206, distance: 210.7
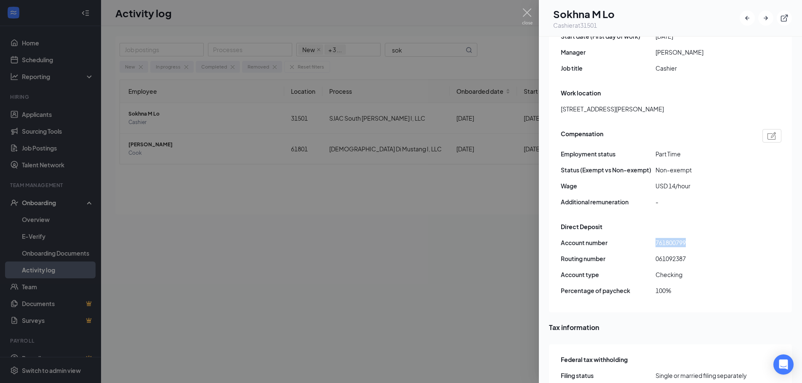
click at [327, 247] on div at bounding box center [401, 191] width 802 height 383
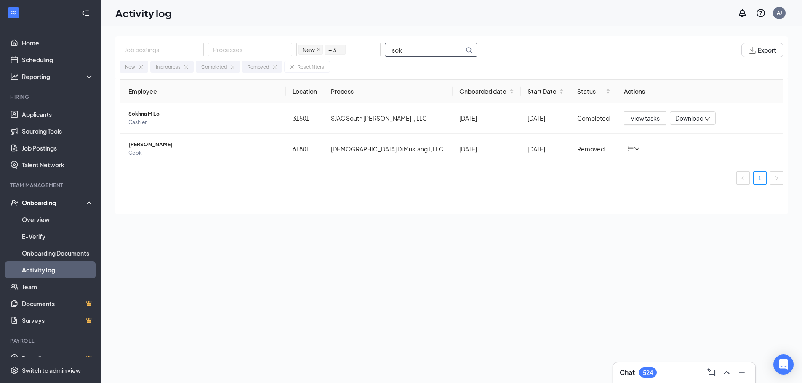
click at [422, 48] on input "sok" at bounding box center [424, 49] width 79 height 13
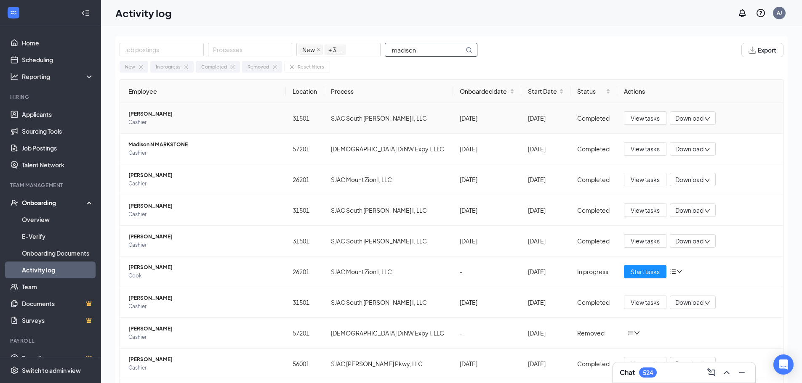
click at [176, 119] on span "Cashier" at bounding box center [203, 122] width 151 height 8
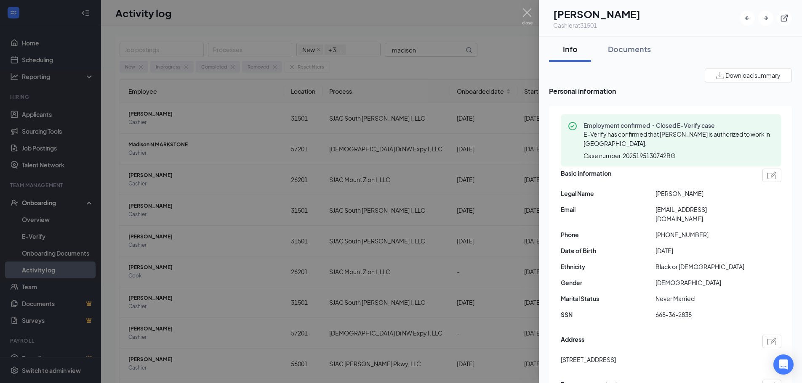
click at [682, 211] on span "[EMAIL_ADDRESS][DOMAIN_NAME]" at bounding box center [702, 214] width 95 height 19
click at [682, 210] on span "[EMAIL_ADDRESS][DOMAIN_NAME]" at bounding box center [702, 214] width 95 height 19
click at [678, 230] on span "[PHONE_NUMBER]" at bounding box center [702, 234] width 95 height 9
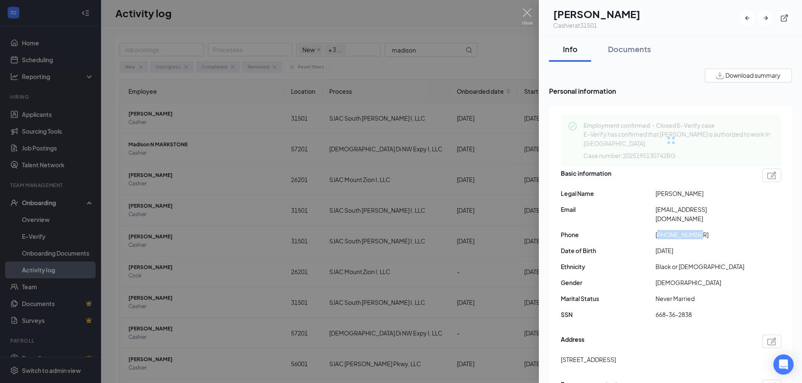
click at [678, 230] on span "[PHONE_NUMBER]" at bounding box center [702, 234] width 95 height 9
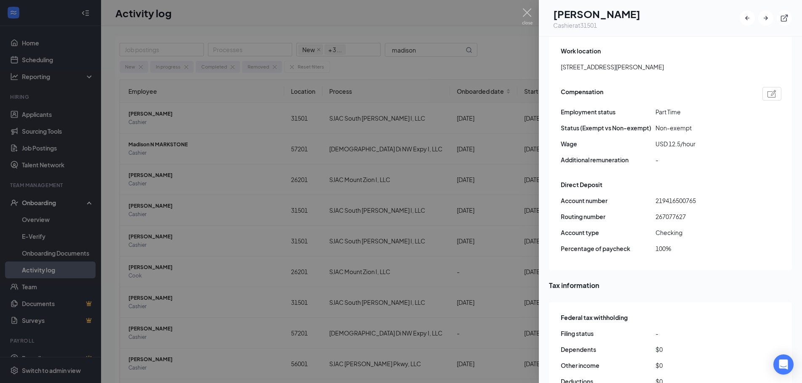
scroll to position [631, 0]
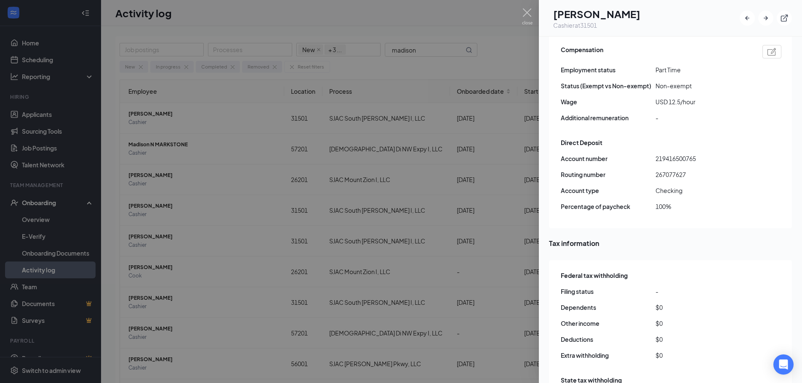
click at [675, 170] on span "267077627" at bounding box center [702, 174] width 95 height 9
click at [684, 154] on span "219416500765" at bounding box center [702, 158] width 95 height 9
click at [430, 50] on div at bounding box center [401, 191] width 802 height 383
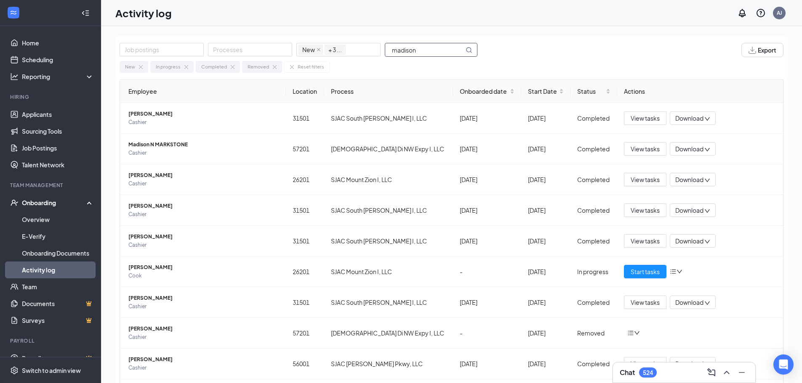
click at [422, 51] on input "madison" at bounding box center [424, 49] width 79 height 13
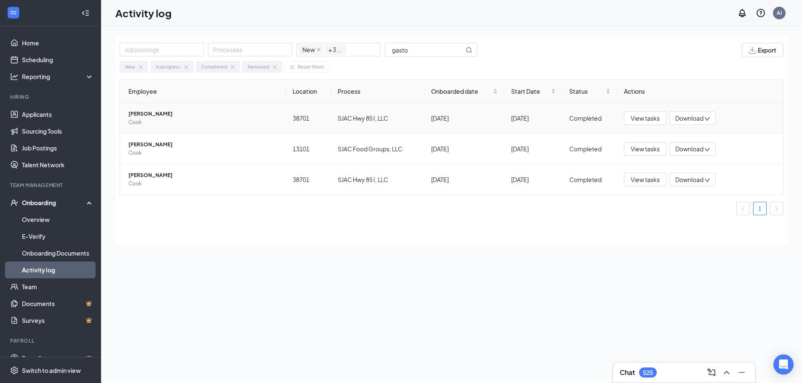
click at [152, 119] on span "Cook" at bounding box center [203, 122] width 151 height 8
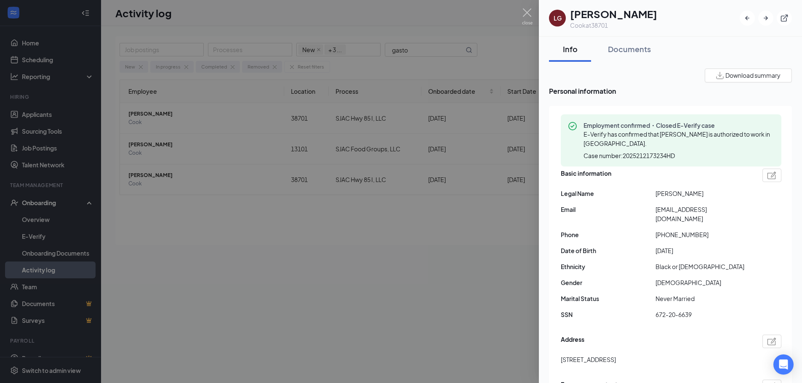
click at [686, 211] on span "[EMAIL_ADDRESS][DOMAIN_NAME]" at bounding box center [702, 214] width 95 height 19
click at [682, 230] on span "[PHONE_NUMBER]" at bounding box center [702, 234] width 95 height 9
click at [681, 230] on span "[PHONE_NUMBER]" at bounding box center [702, 234] width 95 height 9
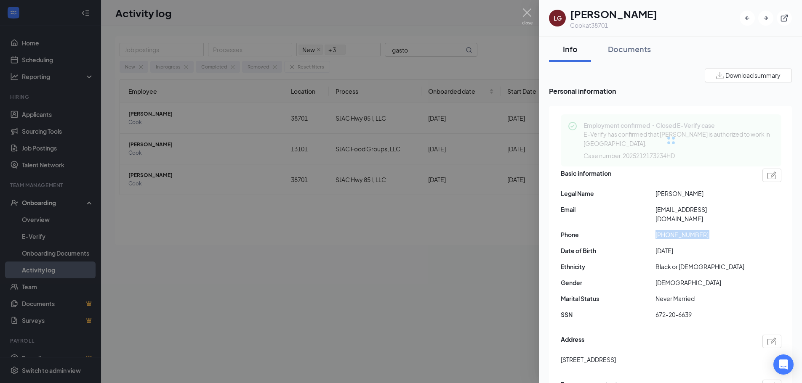
click at [681, 230] on span "[PHONE_NUMBER]" at bounding box center [702, 234] width 95 height 9
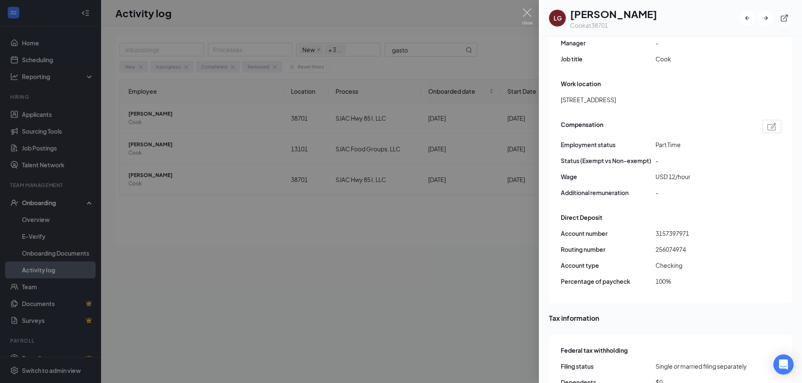
scroll to position [589, 0]
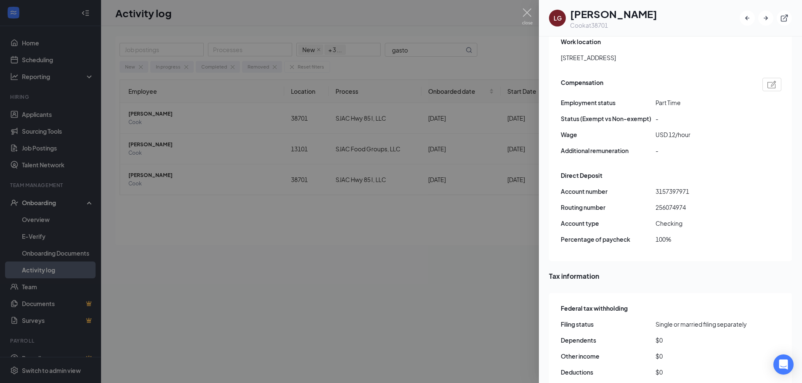
click at [671, 203] on span "256074974" at bounding box center [702, 207] width 95 height 9
drag, startPoint x: 676, startPoint y: 177, endPoint x: 673, endPoint y: 181, distance: 4.9
click at [676, 177] on div "Direct Deposit Account number [FINANCIAL_ID] Routing number [US_BANK_ROUTING_MI…" at bounding box center [671, 210] width 221 height 82
click at [673, 187] on span "3157397971" at bounding box center [702, 191] width 95 height 9
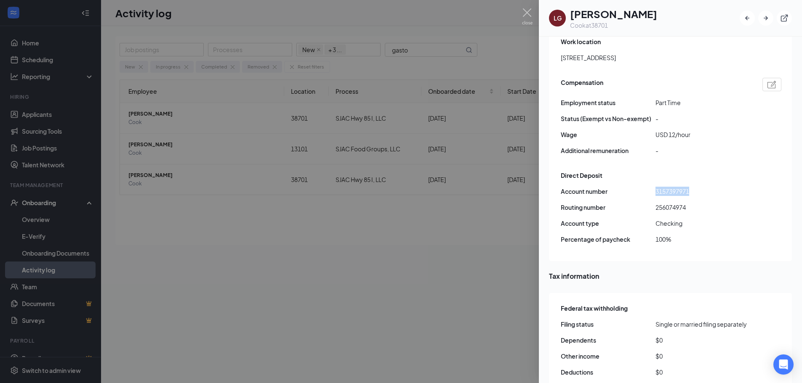
click at [673, 187] on span "3157397971" at bounding box center [702, 191] width 95 height 9
drag, startPoint x: 322, startPoint y: 252, endPoint x: 6, endPoint y: 237, distance: 315.6
click at [322, 252] on div at bounding box center [401, 191] width 802 height 383
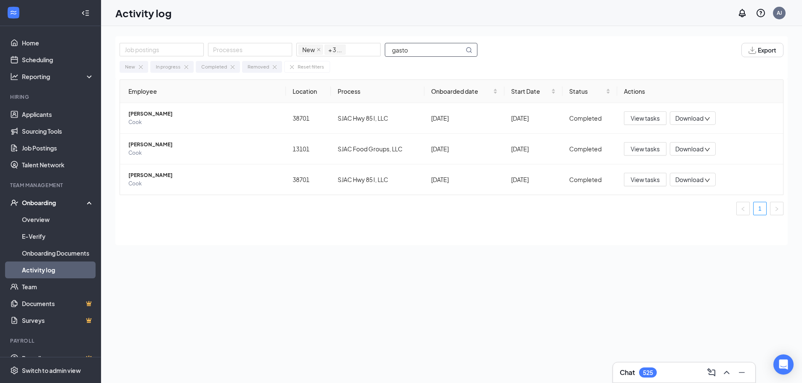
click at [410, 45] on input "gasto" at bounding box center [424, 49] width 79 height 13
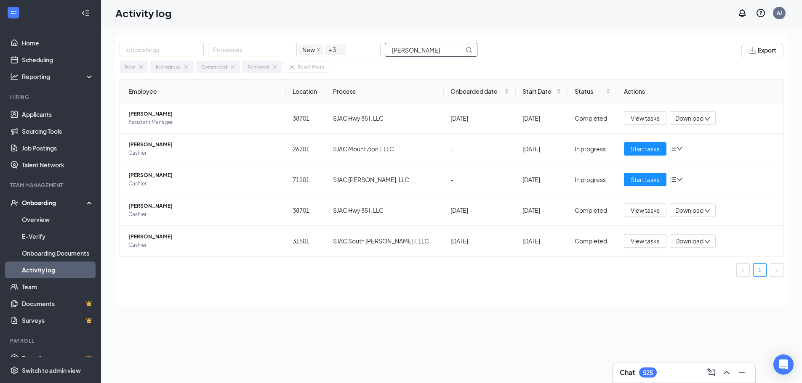
click at [413, 47] on input "[PERSON_NAME]" at bounding box center [424, 49] width 79 height 13
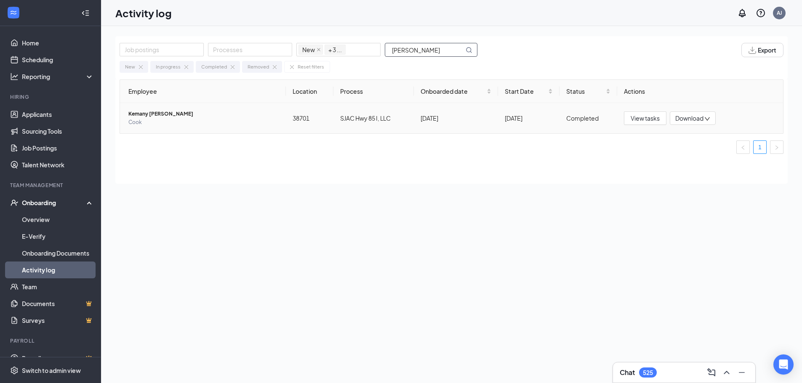
click at [155, 121] on span "Cook" at bounding box center [203, 122] width 151 height 8
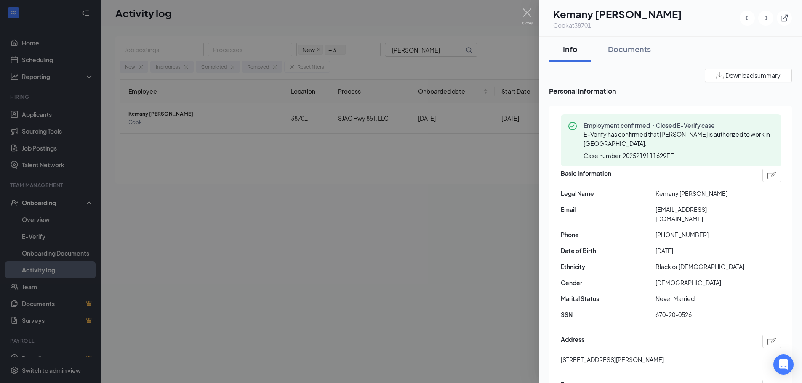
click at [685, 210] on span "[EMAIL_ADDRESS][DOMAIN_NAME]" at bounding box center [702, 214] width 95 height 19
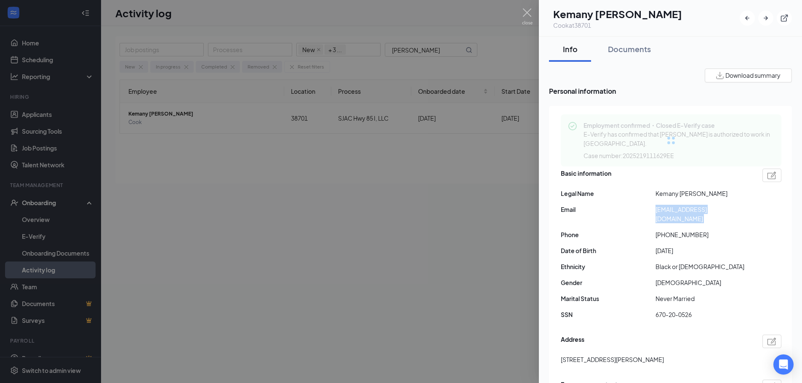
click at [685, 210] on span "[EMAIL_ADDRESS][DOMAIN_NAME]" at bounding box center [702, 214] width 95 height 19
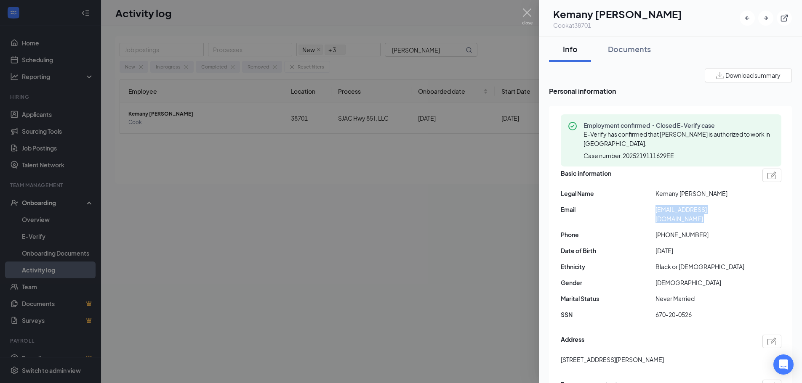
click at [674, 230] on span "[PHONE_NUMBER]" at bounding box center [702, 234] width 95 height 9
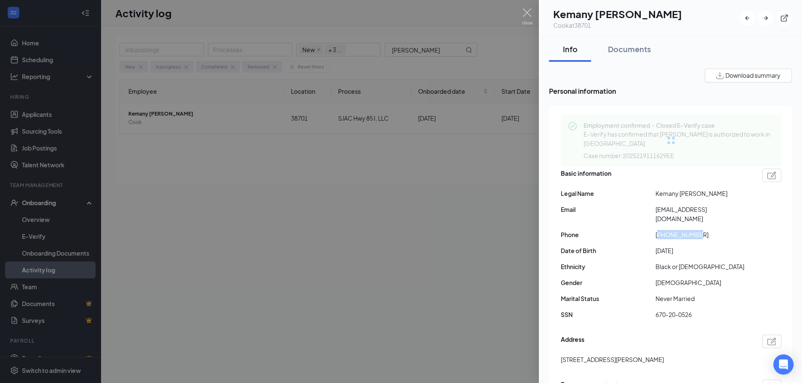
click at [674, 230] on span "[PHONE_NUMBER]" at bounding box center [702, 234] width 95 height 9
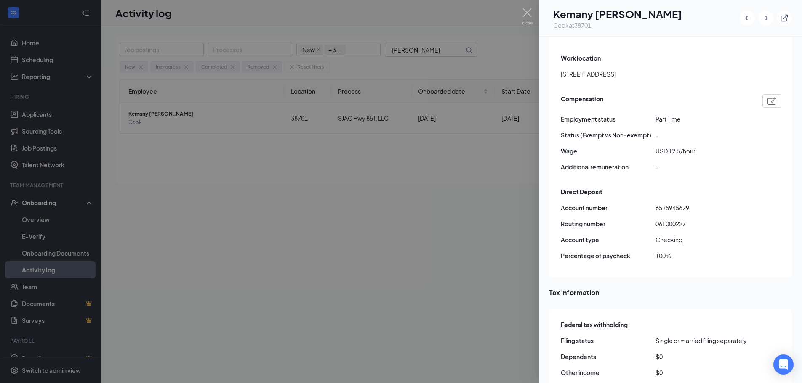
scroll to position [589, 0]
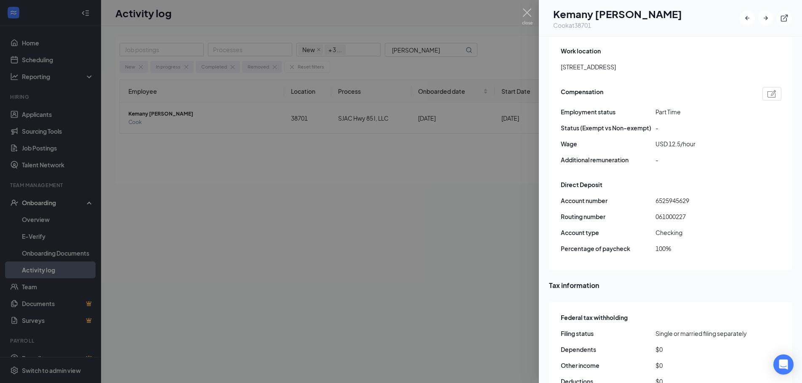
click at [674, 212] on span "061000227" at bounding box center [702, 216] width 95 height 9
click at [666, 196] on span "6525945629" at bounding box center [702, 200] width 95 height 9
click at [320, 196] on div at bounding box center [401, 191] width 802 height 383
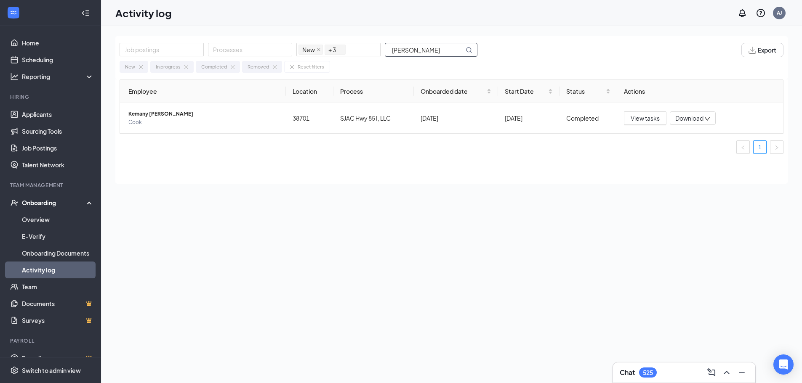
click at [418, 50] on input "[PERSON_NAME]" at bounding box center [424, 49] width 79 height 13
click at [156, 117] on span "Jakahye Minor" at bounding box center [203, 114] width 151 height 8
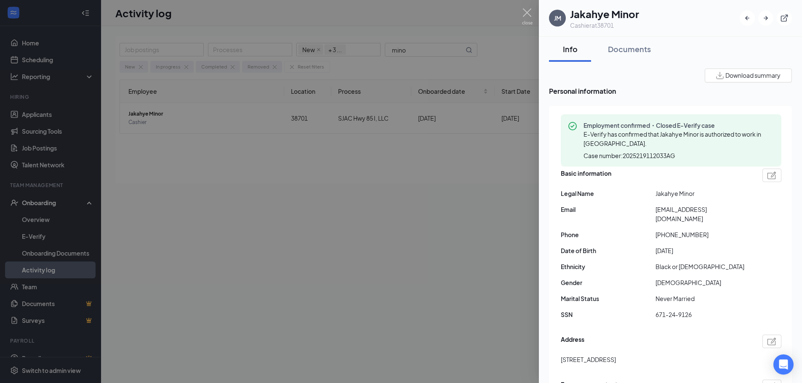
click at [677, 208] on span "[EMAIL_ADDRESS][DOMAIN_NAME]" at bounding box center [702, 214] width 95 height 19
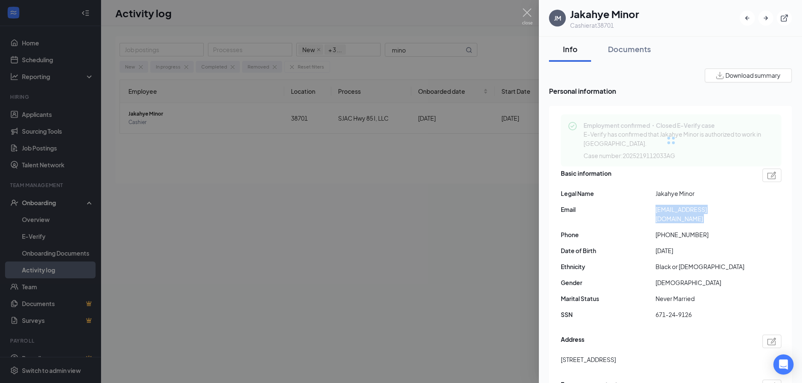
click at [677, 208] on span "[EMAIL_ADDRESS][DOMAIN_NAME]" at bounding box center [702, 214] width 95 height 19
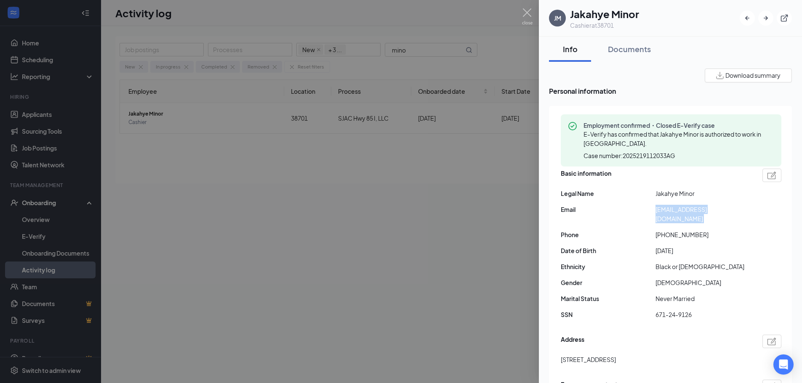
click at [687, 230] on span "[PHONE_NUMBER]" at bounding box center [702, 234] width 95 height 9
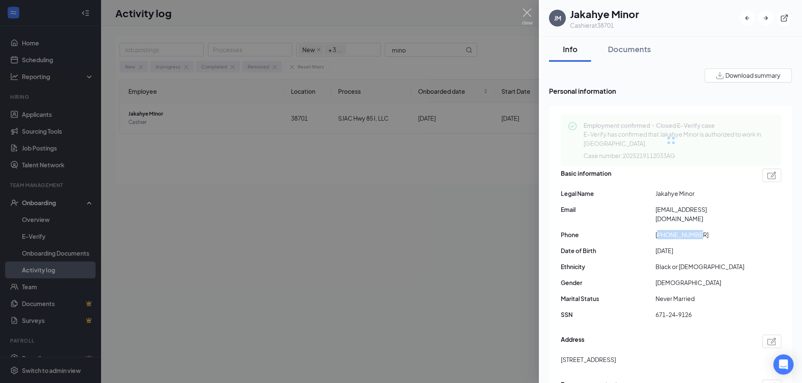
click at [687, 230] on span "[PHONE_NUMBER]" at bounding box center [702, 234] width 95 height 9
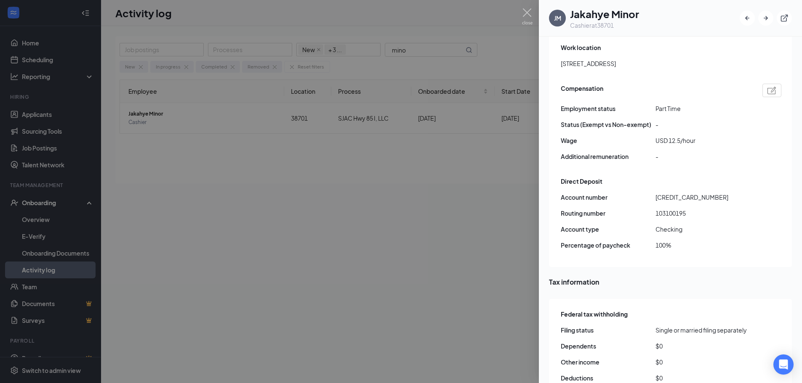
scroll to position [589, 0]
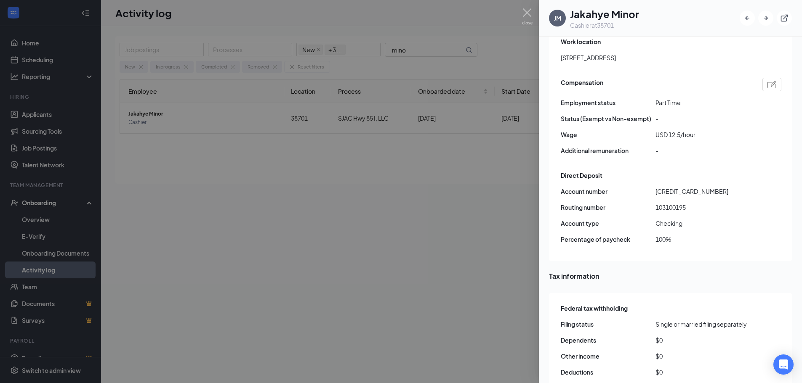
click at [666, 203] on span "103100195" at bounding box center [702, 207] width 95 height 9
click at [676, 187] on span "[CREDIT_CARD_NUMBER]" at bounding box center [702, 191] width 95 height 9
click at [426, 52] on div at bounding box center [401, 191] width 802 height 383
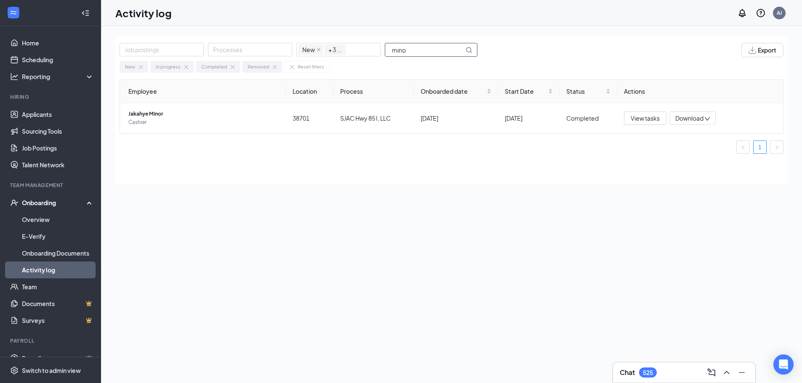
click at [413, 51] on input "mino" at bounding box center [424, 49] width 79 height 13
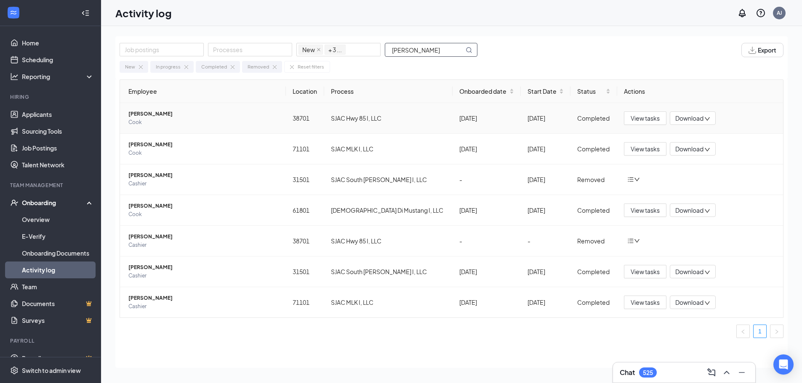
click at [186, 114] on span "[PERSON_NAME]" at bounding box center [203, 114] width 151 height 8
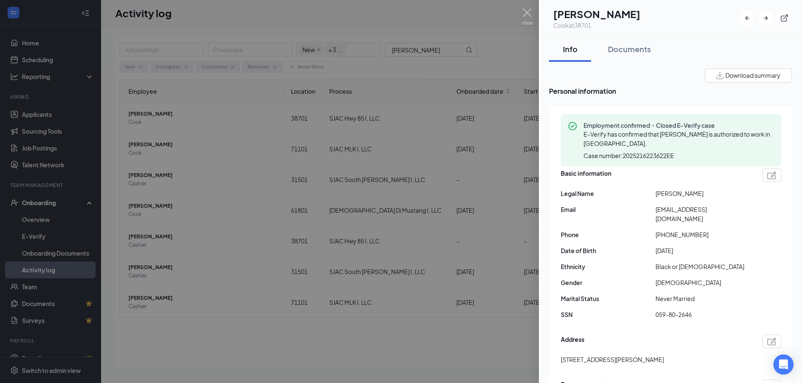
click at [686, 209] on span "[EMAIL_ADDRESS][DOMAIN_NAME]" at bounding box center [702, 214] width 95 height 19
click at [674, 230] on span "[PHONE_NUMBER]" at bounding box center [702, 234] width 95 height 9
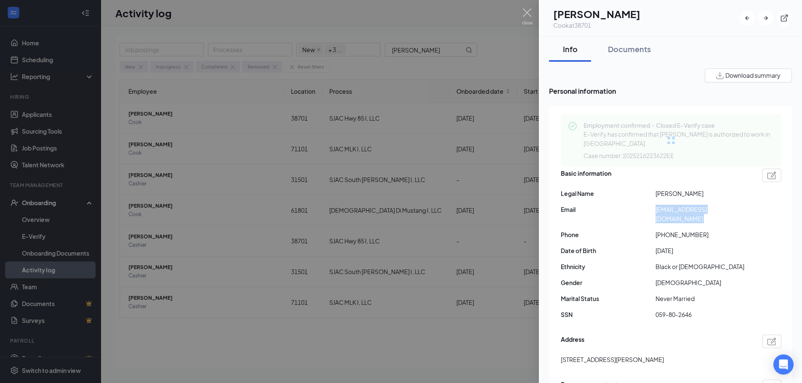
click at [674, 230] on span "[PHONE_NUMBER]" at bounding box center [702, 234] width 95 height 9
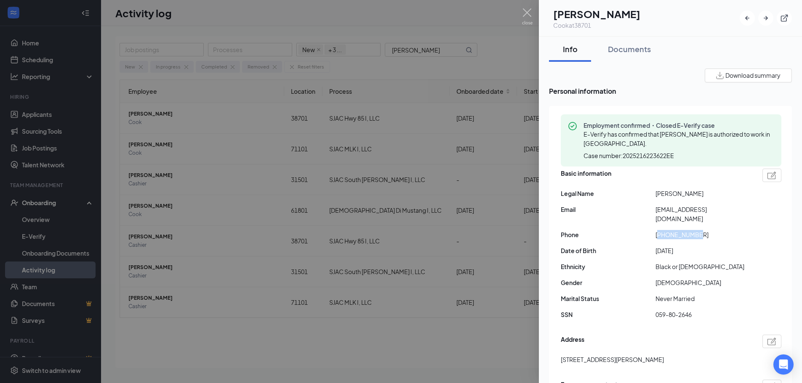
click at [674, 230] on span "[PHONE_NUMBER]" at bounding box center [702, 234] width 95 height 9
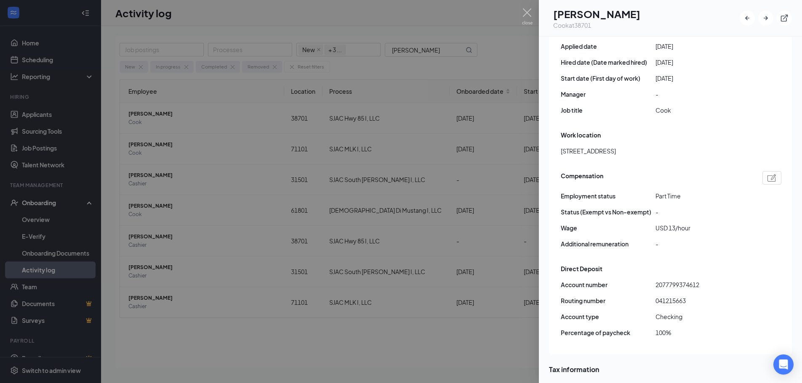
scroll to position [547, 0]
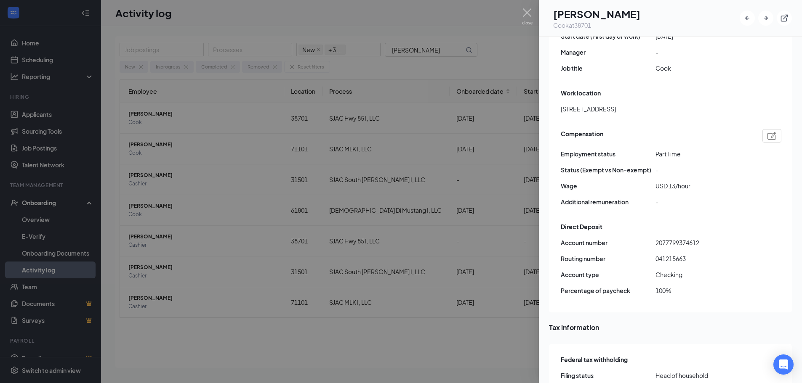
click at [674, 254] on span "041215663" at bounding box center [702, 258] width 95 height 9
click at [681, 238] on span "2077799374612" at bounding box center [702, 242] width 95 height 9
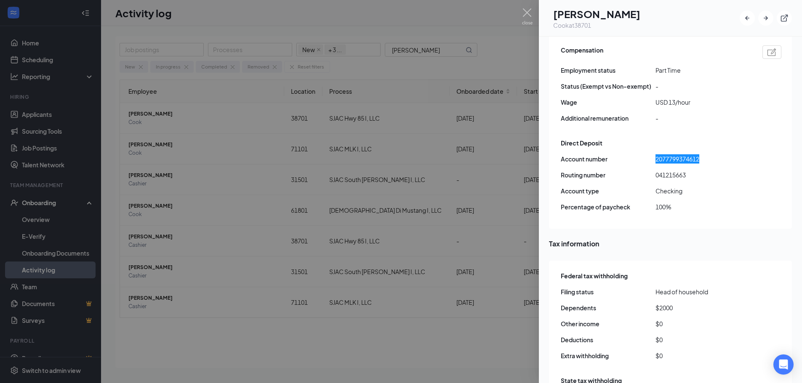
scroll to position [631, 0]
click at [410, 52] on div at bounding box center [401, 191] width 802 height 383
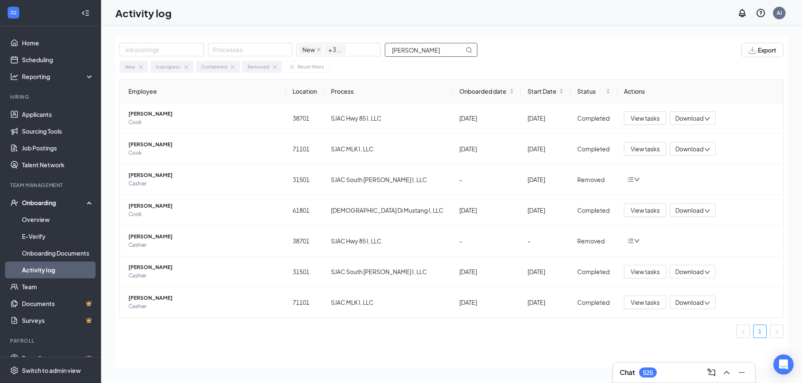
click at [414, 49] on input "[PERSON_NAME]" at bounding box center [424, 49] width 79 height 13
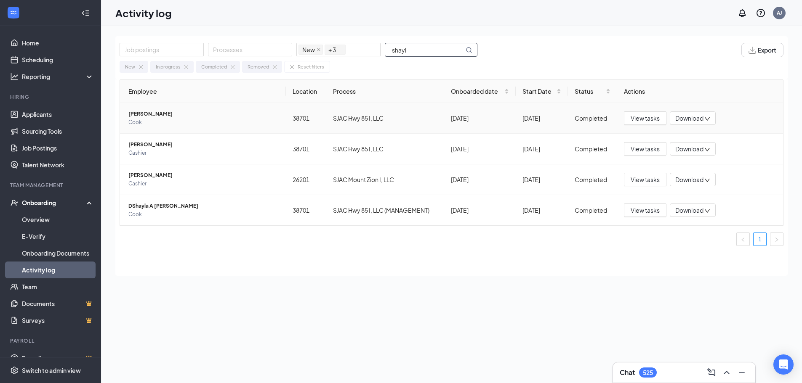
click at [167, 117] on span "[PERSON_NAME]" at bounding box center [203, 114] width 151 height 8
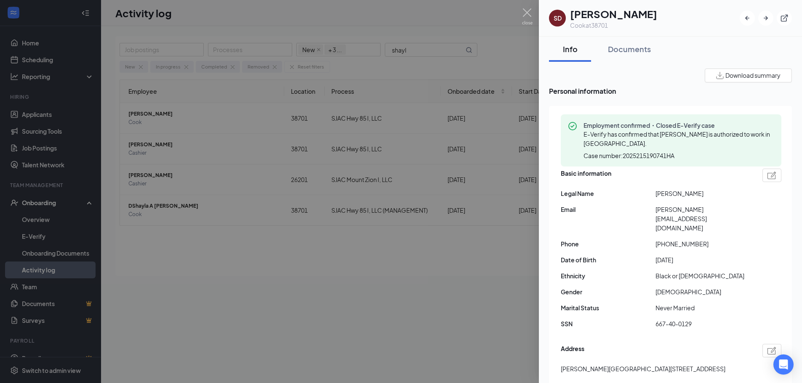
click at [684, 208] on span "[PERSON_NAME][EMAIL_ADDRESS][DOMAIN_NAME]" at bounding box center [702, 219] width 95 height 28
click at [681, 240] on span "[PHONE_NUMBER]" at bounding box center [702, 244] width 95 height 9
click at [680, 240] on span "[PHONE_NUMBER]" at bounding box center [702, 244] width 95 height 9
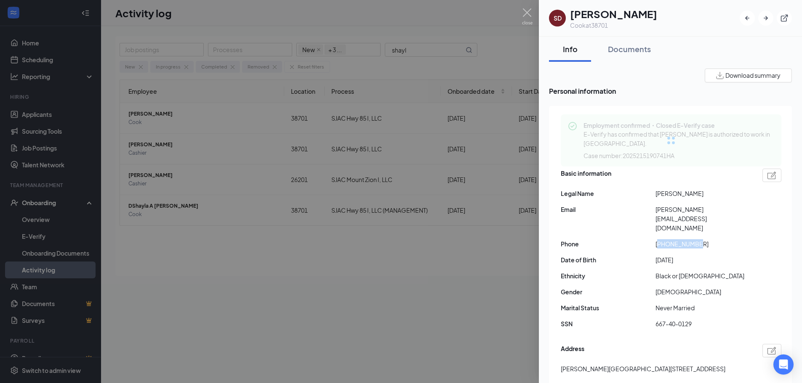
click at [680, 240] on span "[PHONE_NUMBER]" at bounding box center [702, 244] width 95 height 9
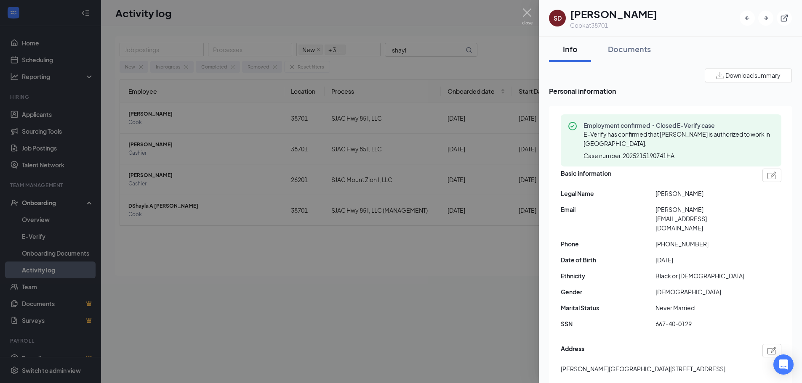
click at [680, 240] on span "[PHONE_NUMBER]" at bounding box center [702, 244] width 95 height 9
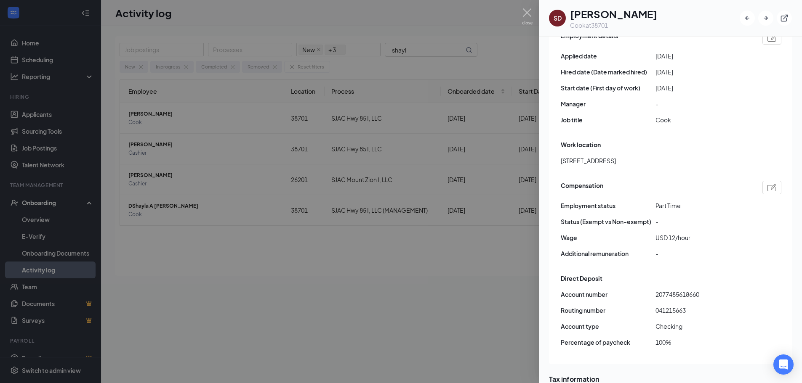
scroll to position [505, 0]
click at [668, 306] on span "041215663" at bounding box center [702, 310] width 95 height 9
click at [675, 290] on span "2077485618660" at bounding box center [702, 294] width 95 height 9
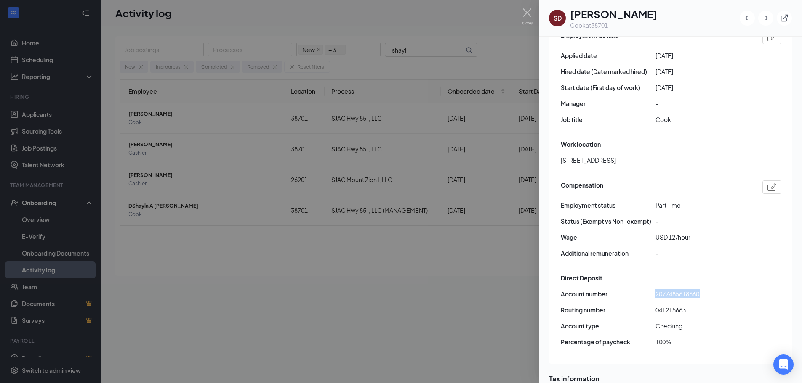
click at [675, 290] on span "2077485618660" at bounding box center [702, 294] width 95 height 9
click at [431, 272] on div at bounding box center [401, 191] width 802 height 383
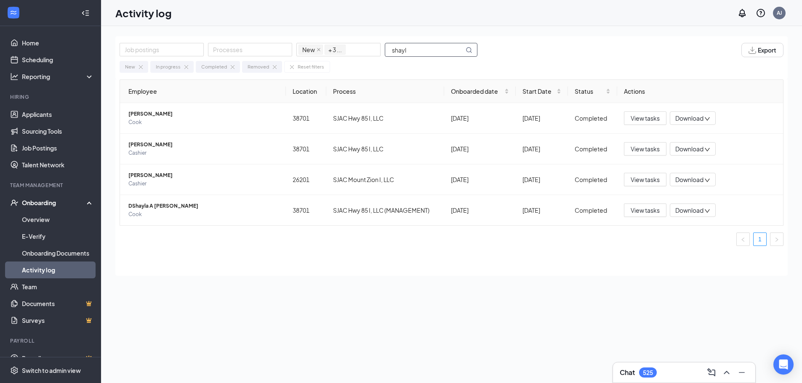
click at [418, 48] on input "shayl" at bounding box center [424, 49] width 79 height 13
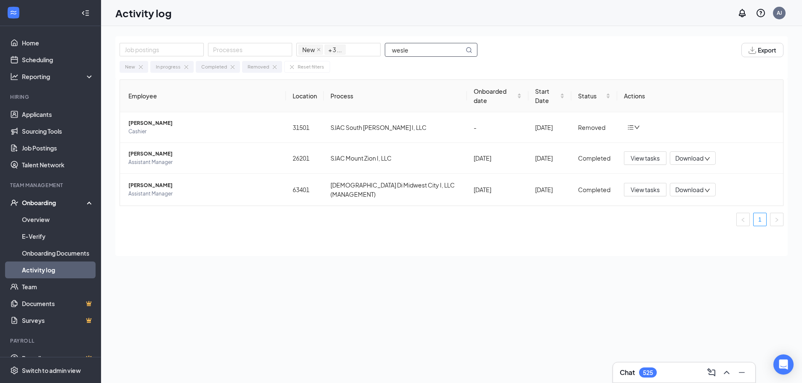
click at [423, 49] on input "wesle" at bounding box center [424, 49] width 79 height 13
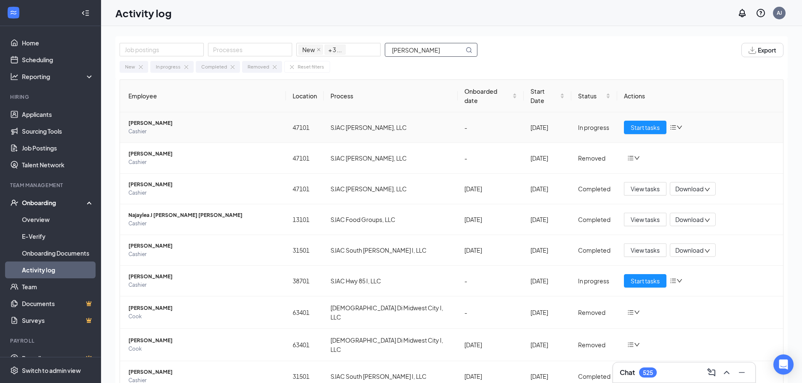
click at [160, 128] on span "Cashier" at bounding box center [203, 132] width 151 height 8
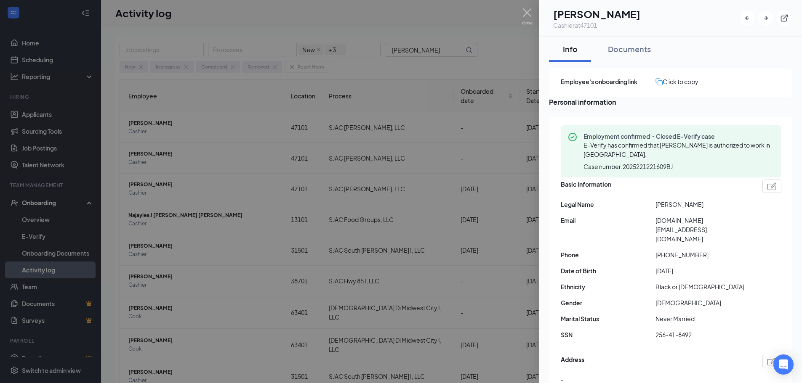
click at [698, 229] on span "[DOMAIN_NAME][EMAIL_ADDRESS][DOMAIN_NAME]" at bounding box center [702, 230] width 95 height 28
click at [673, 250] on span "[PHONE_NUMBER]" at bounding box center [702, 254] width 95 height 9
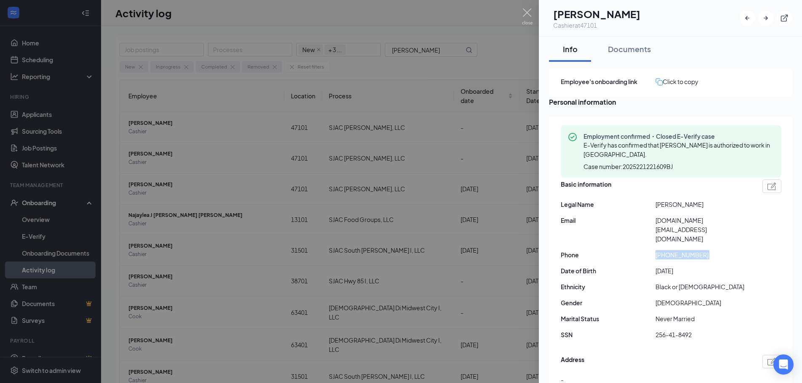
click at [673, 250] on span "[PHONE_NUMBER]" at bounding box center [702, 254] width 95 height 9
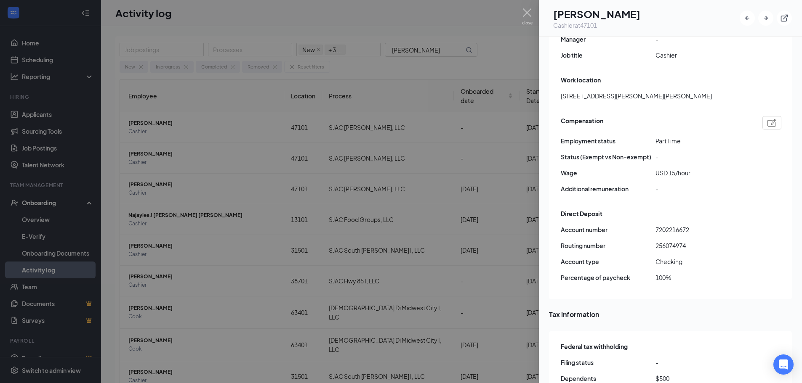
scroll to position [589, 0]
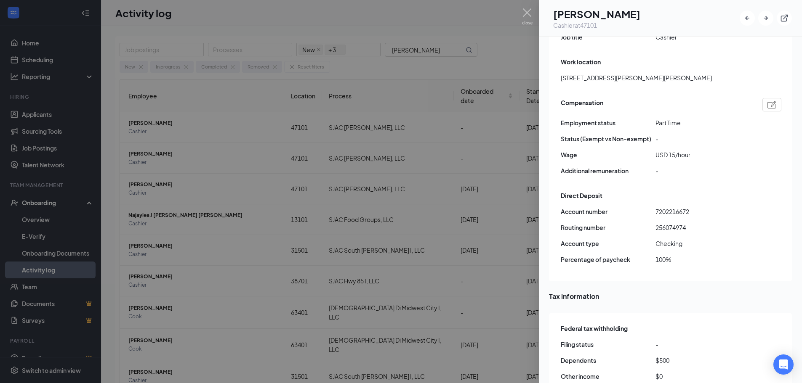
click at [676, 223] on span "256074974" at bounding box center [702, 227] width 95 height 9
click at [675, 207] on span "7202216672" at bounding box center [702, 211] width 95 height 9
drag, startPoint x: 413, startPoint y: 56, endPoint x: 414, endPoint y: 51, distance: 4.7
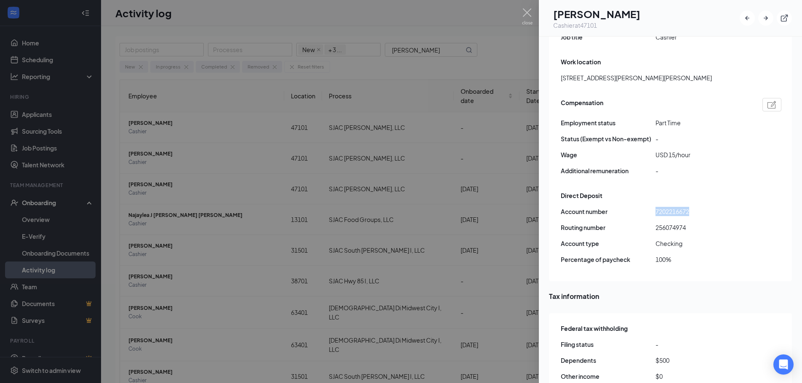
click at [413, 56] on div at bounding box center [401, 191] width 802 height 383
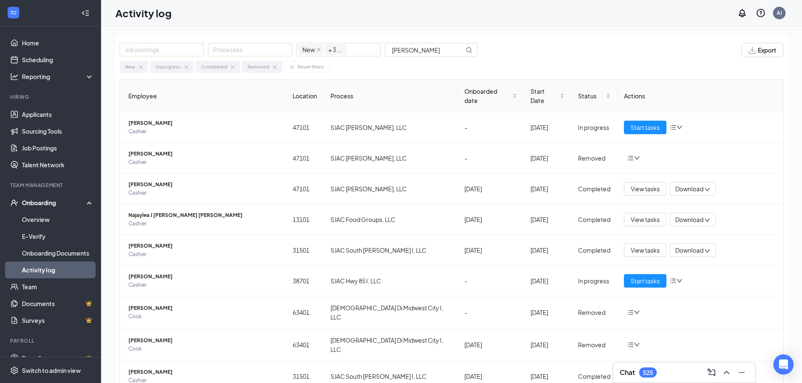
click at [414, 51] on input "[PERSON_NAME]" at bounding box center [424, 49] width 79 height 13
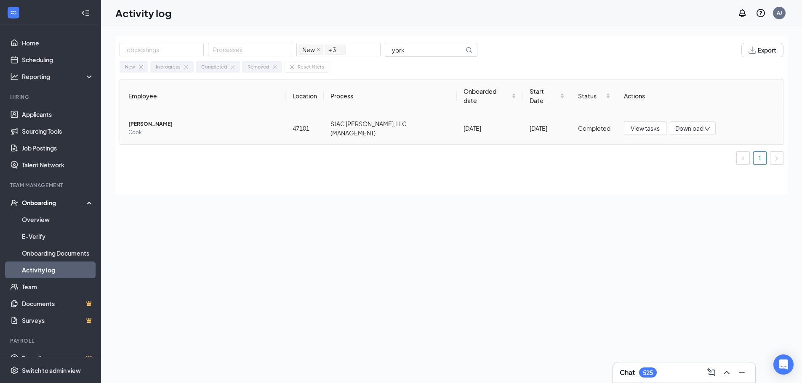
click at [161, 128] on span "Cook" at bounding box center [203, 132] width 151 height 8
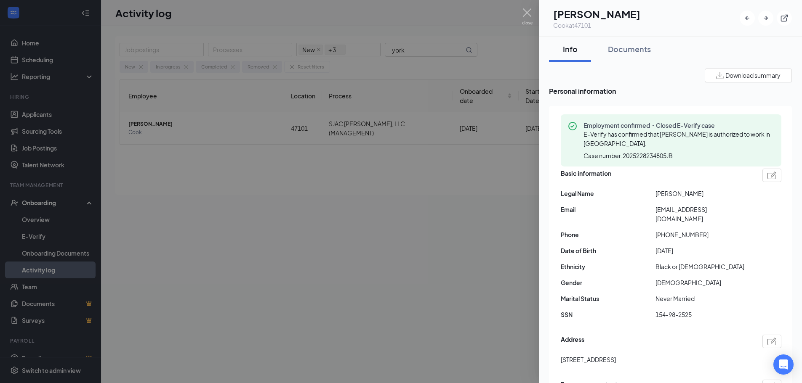
click at [477, 224] on div at bounding box center [401, 191] width 802 height 383
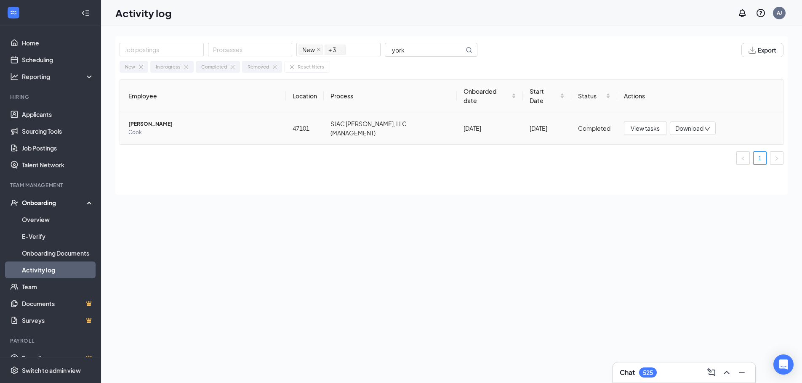
click at [165, 128] on span "Cook" at bounding box center [203, 132] width 151 height 8
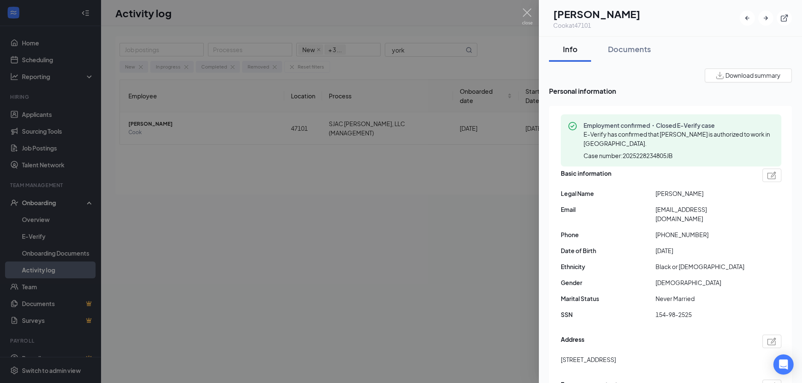
click at [688, 209] on span "[EMAIL_ADDRESS][DOMAIN_NAME]" at bounding box center [702, 214] width 95 height 19
click at [675, 230] on span "[PHONE_NUMBER]" at bounding box center [702, 234] width 95 height 9
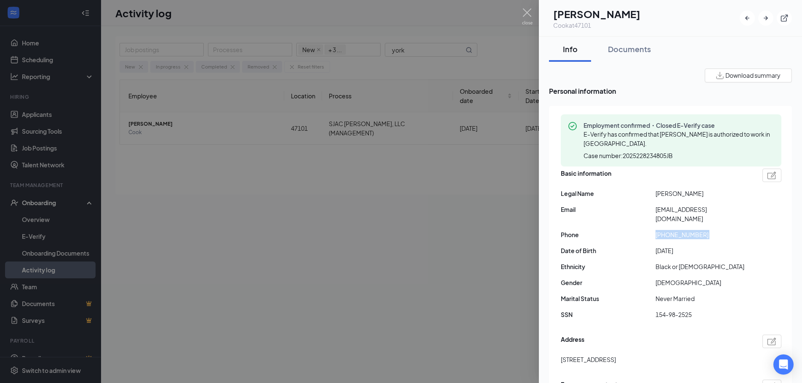
click at [675, 230] on span "[PHONE_NUMBER]" at bounding box center [702, 234] width 95 height 9
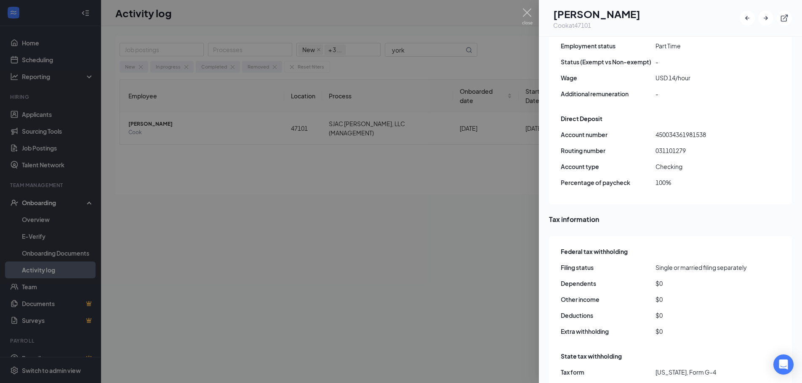
scroll to position [631, 0]
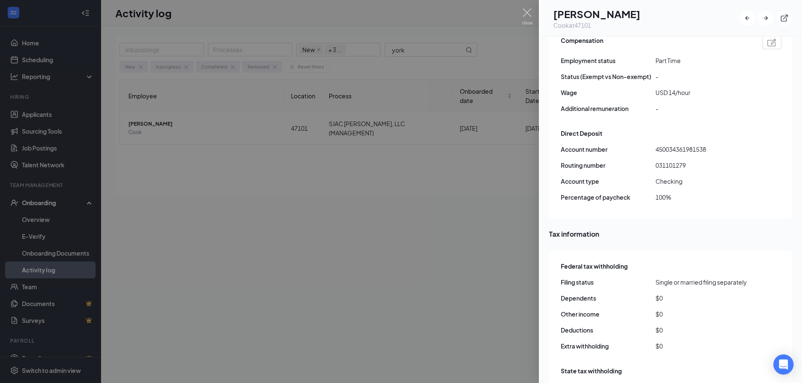
click at [670, 161] on span "031101279" at bounding box center [702, 165] width 95 height 9
click at [679, 145] on span "450034361981538" at bounding box center [702, 149] width 95 height 9
click at [426, 250] on div at bounding box center [401, 191] width 802 height 383
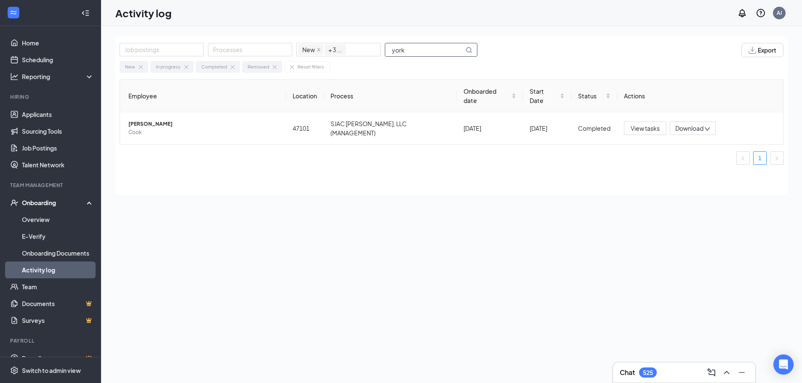
click at [425, 50] on input "york" at bounding box center [424, 49] width 79 height 13
click at [411, 53] on input "york" at bounding box center [424, 49] width 79 height 13
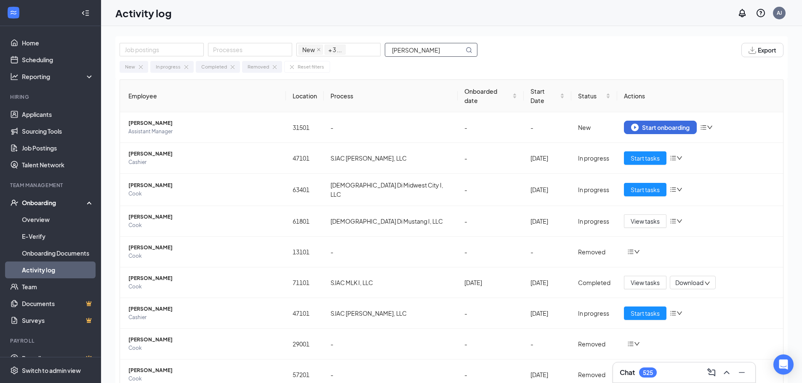
click at [437, 53] on input "[PERSON_NAME]" at bounding box center [424, 49] width 79 height 13
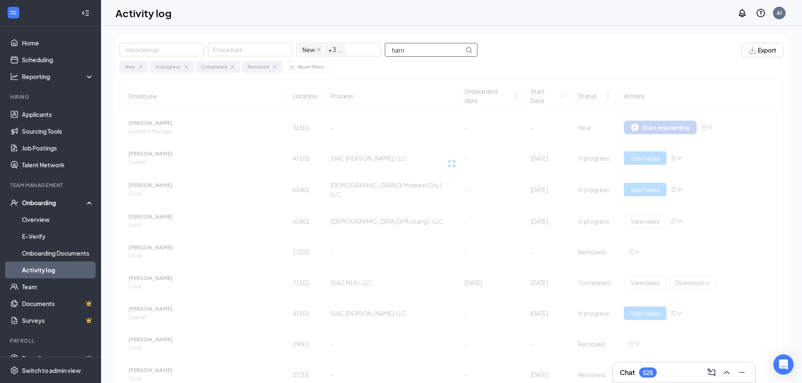
type input "[PERSON_NAME]"
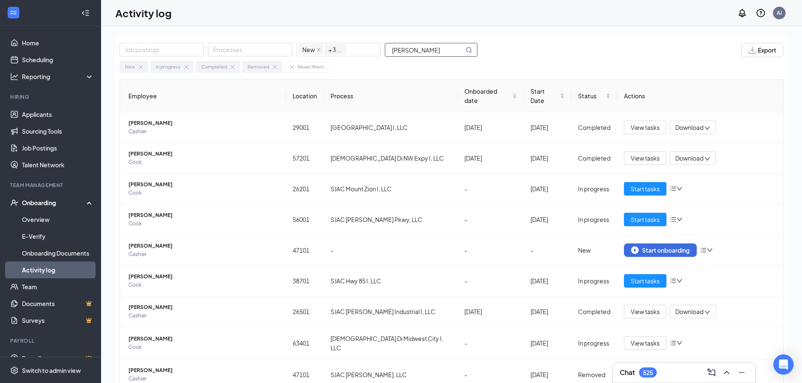
click at [415, 53] on input "[PERSON_NAME]" at bounding box center [424, 49] width 79 height 13
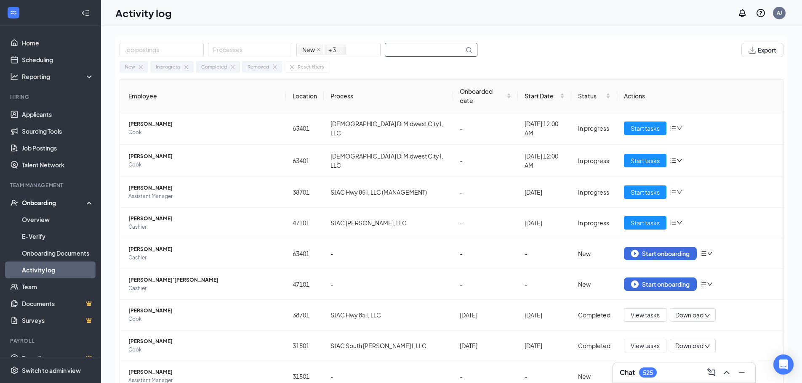
click at [399, 50] on input "text" at bounding box center [424, 49] width 79 height 13
click at [393, 49] on input "text" at bounding box center [424, 49] width 79 height 13
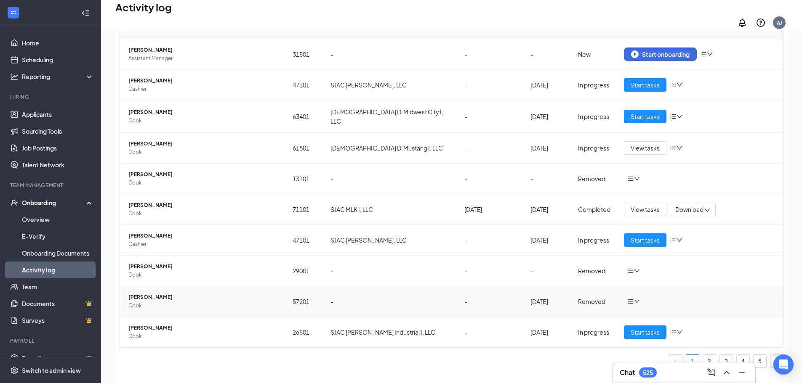
scroll to position [38, 0]
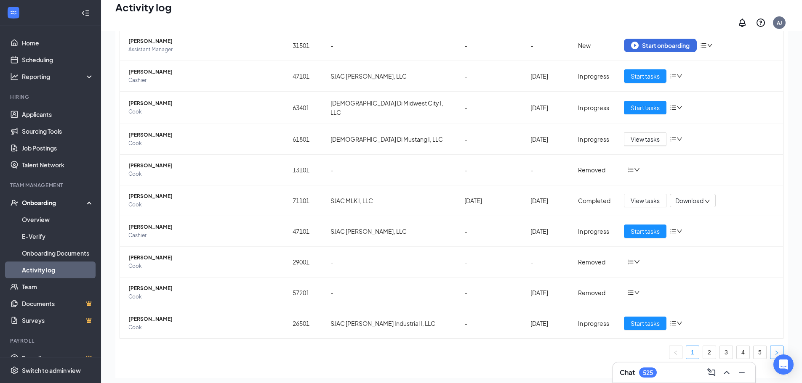
click at [771, 346] on button "button" at bounding box center [776, 352] width 13 height 13
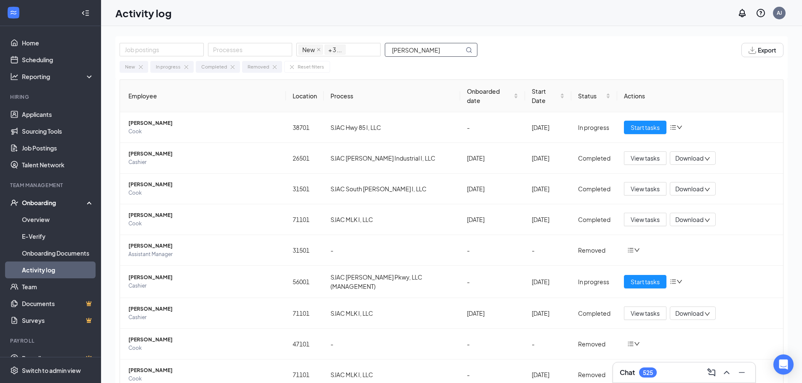
click at [429, 46] on input "[PERSON_NAME]" at bounding box center [424, 49] width 79 height 13
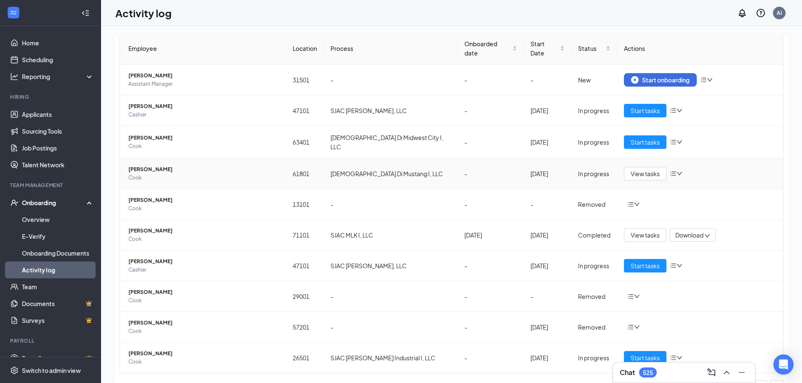
scroll to position [49, 0]
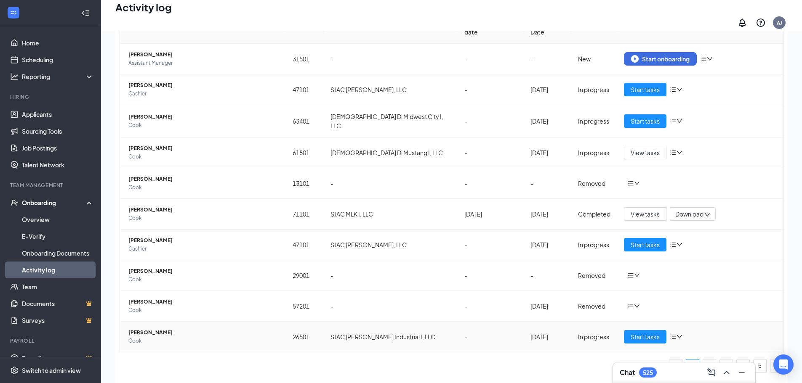
scroll to position [38, 0]
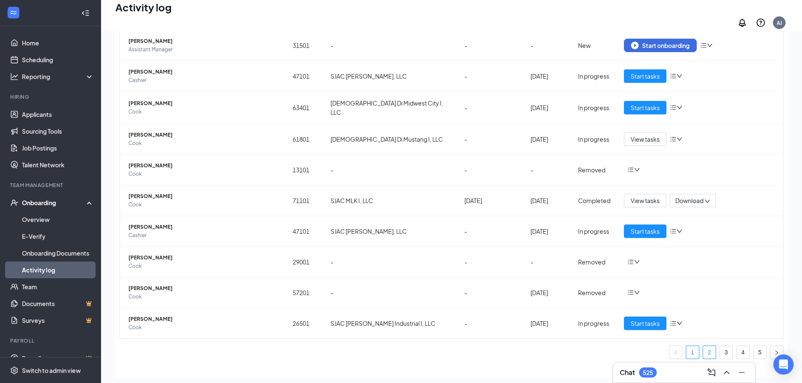
click at [705, 346] on link "2" at bounding box center [709, 352] width 13 height 13
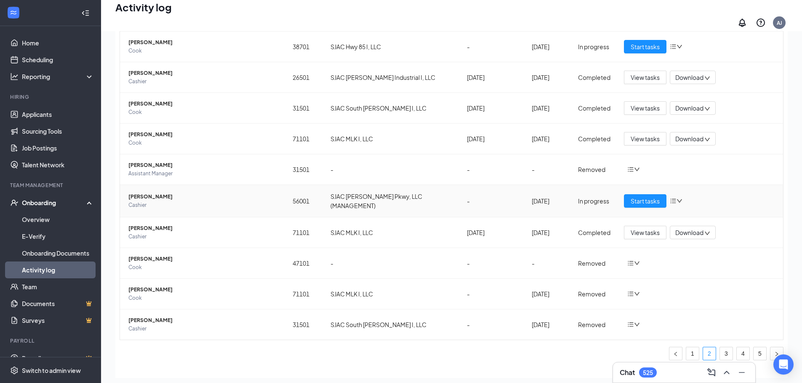
scroll to position [49, 0]
click at [720, 346] on link "3" at bounding box center [726, 352] width 13 height 13
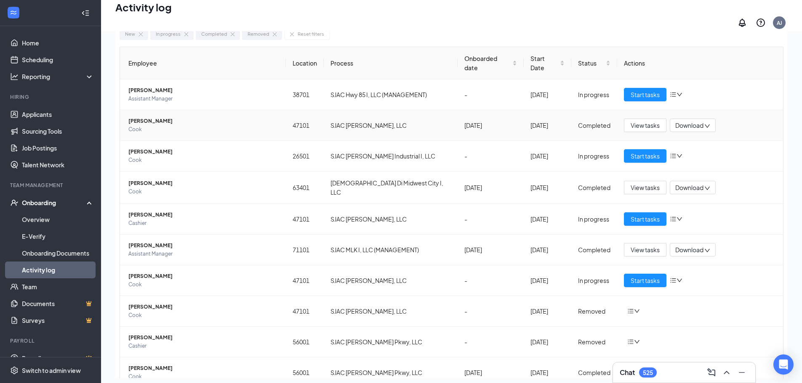
click at [162, 125] on span "Cook" at bounding box center [203, 129] width 151 height 8
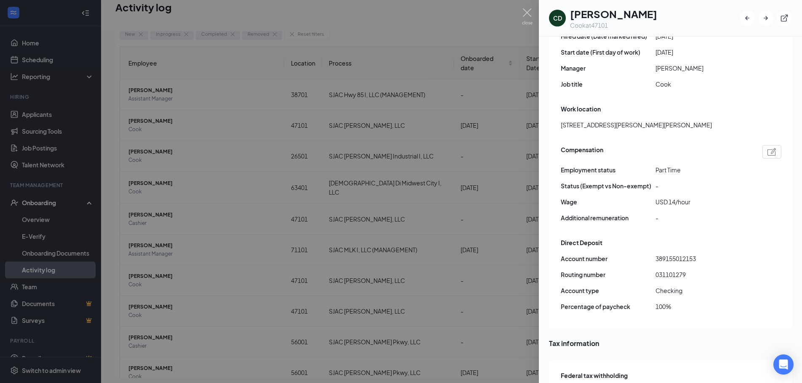
scroll to position [505, 0]
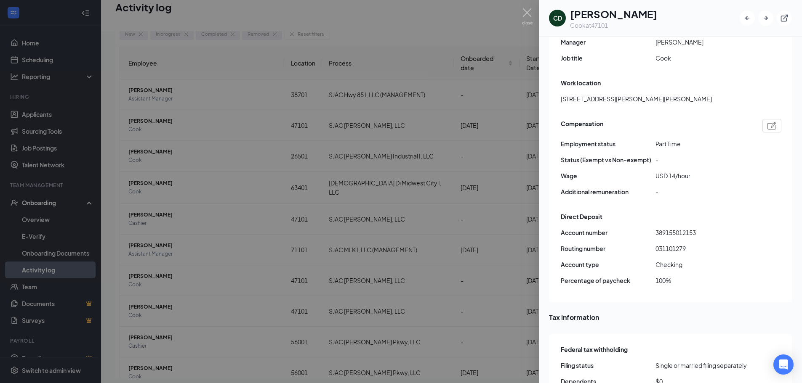
click at [385, 32] on div at bounding box center [401, 191] width 802 height 383
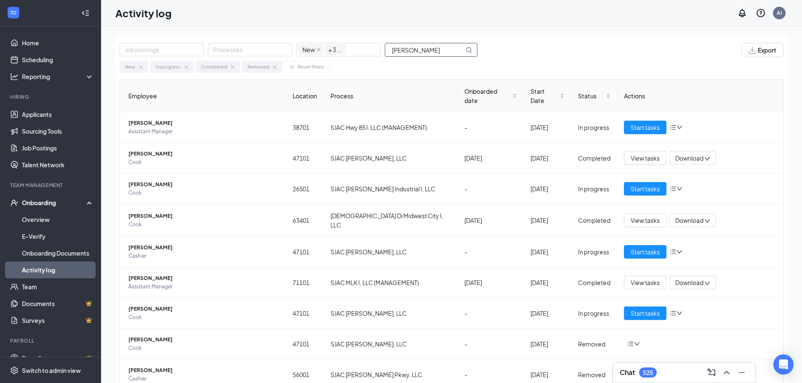
click at [432, 52] on input "[PERSON_NAME]" at bounding box center [424, 49] width 79 height 13
click at [431, 52] on input "[PERSON_NAME]" at bounding box center [424, 49] width 79 height 13
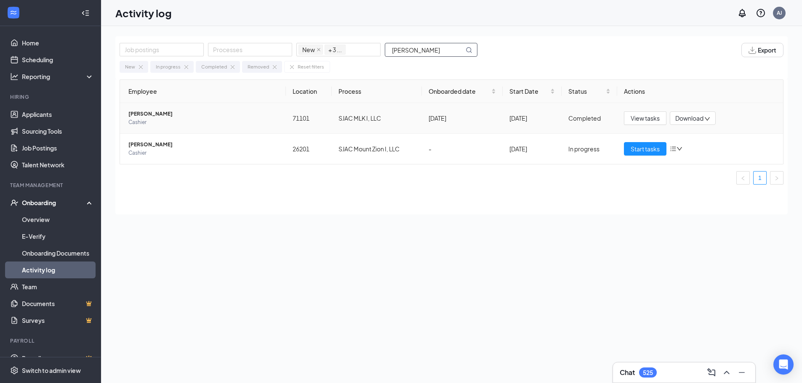
click at [150, 121] on span "Cashier" at bounding box center [203, 122] width 151 height 8
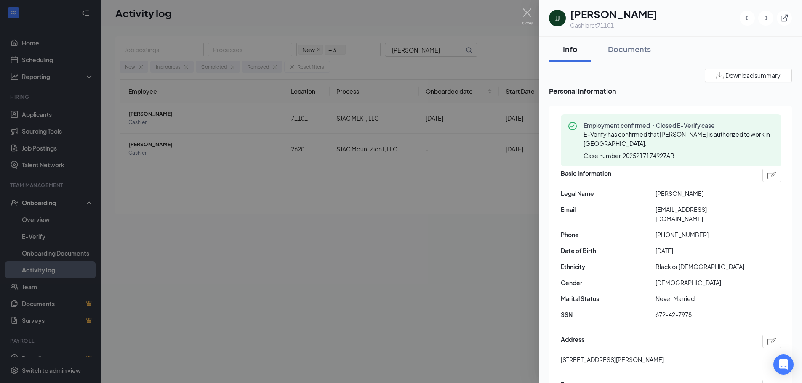
click at [686, 211] on span "[EMAIL_ADDRESS][DOMAIN_NAME]" at bounding box center [702, 214] width 95 height 19
click at [685, 211] on span "[EMAIL_ADDRESS][DOMAIN_NAME]" at bounding box center [702, 214] width 95 height 19
click at [686, 230] on span "[PHONE_NUMBER]" at bounding box center [702, 234] width 95 height 9
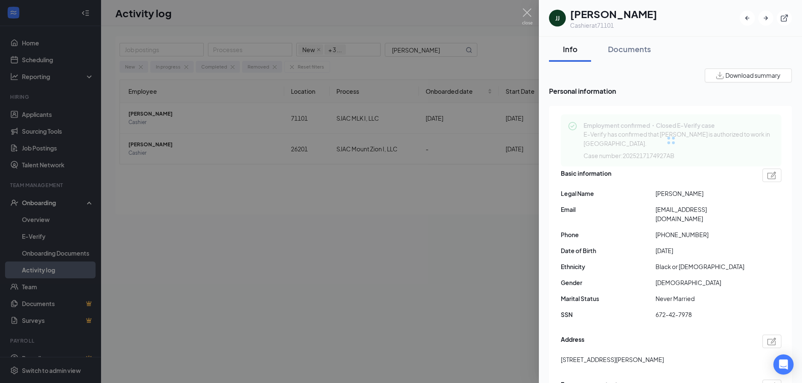
click at [684, 230] on span "[PHONE_NUMBER]" at bounding box center [702, 234] width 95 height 9
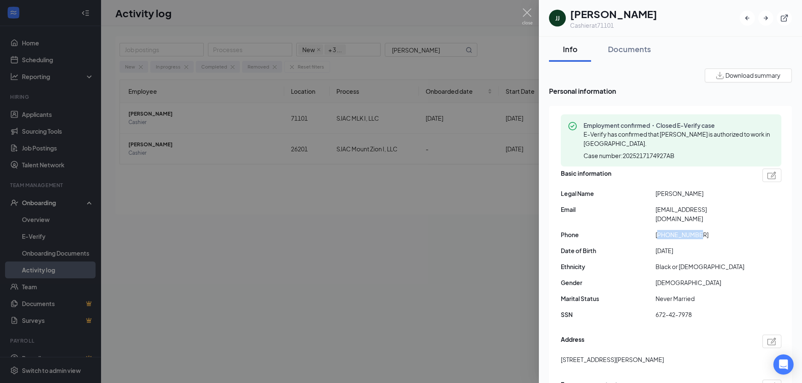
click at [684, 230] on span "[PHONE_NUMBER]" at bounding box center [702, 234] width 95 height 9
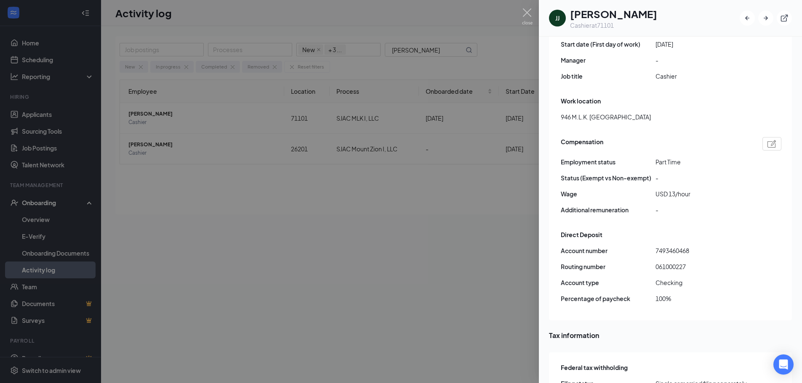
scroll to position [547, 0]
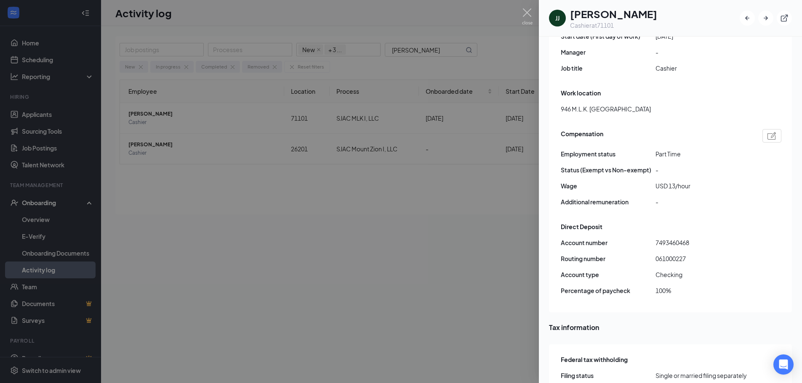
click at [676, 254] on span "061000227" at bounding box center [702, 258] width 95 height 9
click at [677, 238] on span "7493460468" at bounding box center [702, 242] width 95 height 9
click at [398, 283] on div at bounding box center [401, 191] width 802 height 383
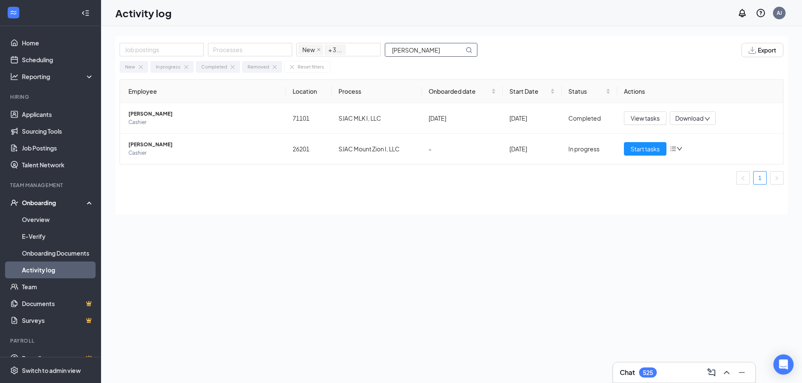
click at [423, 48] on input "[PERSON_NAME]" at bounding box center [424, 49] width 79 height 13
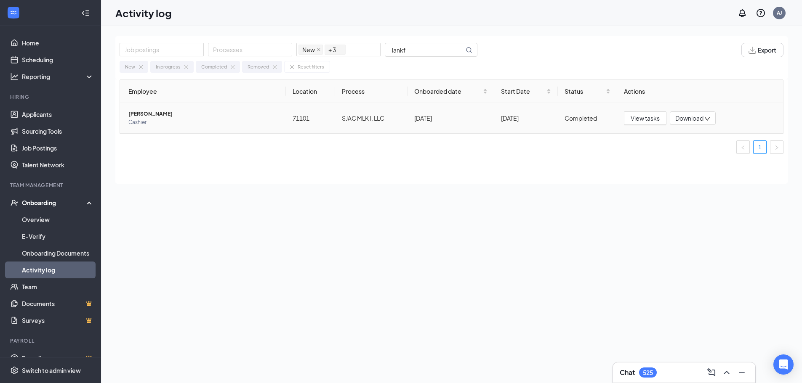
click at [145, 117] on span "[PERSON_NAME]" at bounding box center [203, 114] width 151 height 8
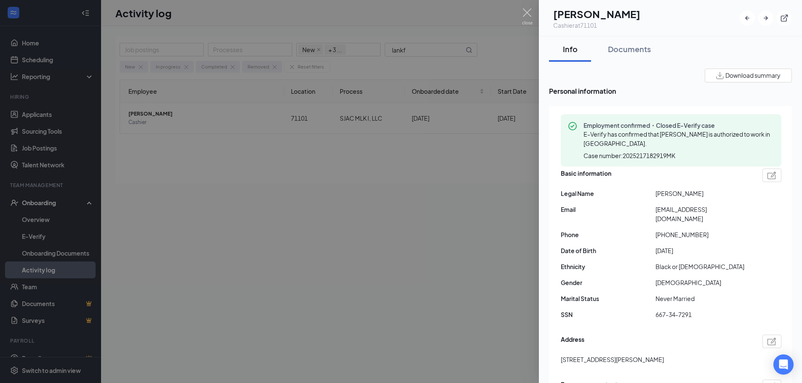
click at [706, 209] on span "[EMAIL_ADDRESS][DOMAIN_NAME]" at bounding box center [702, 214] width 95 height 19
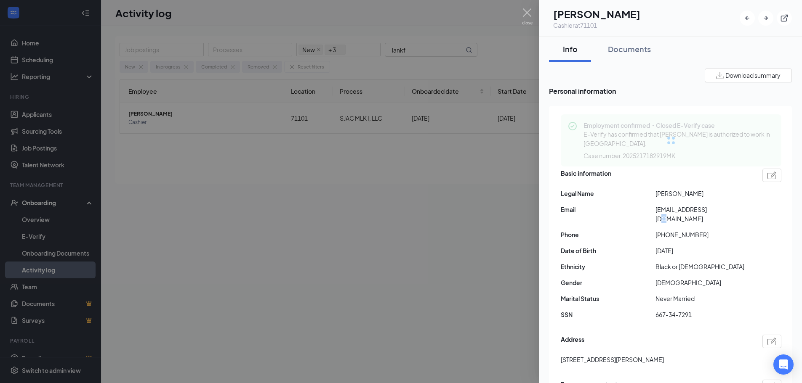
click at [706, 209] on span "[EMAIL_ADDRESS][DOMAIN_NAME]" at bounding box center [702, 214] width 95 height 19
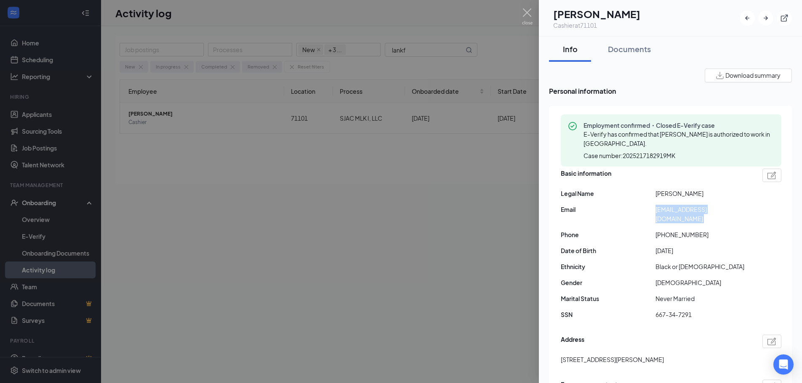
click at [706, 209] on span "[EMAIL_ADDRESS][DOMAIN_NAME]" at bounding box center [702, 214] width 95 height 19
click at [680, 230] on span "[PHONE_NUMBER]" at bounding box center [702, 234] width 95 height 9
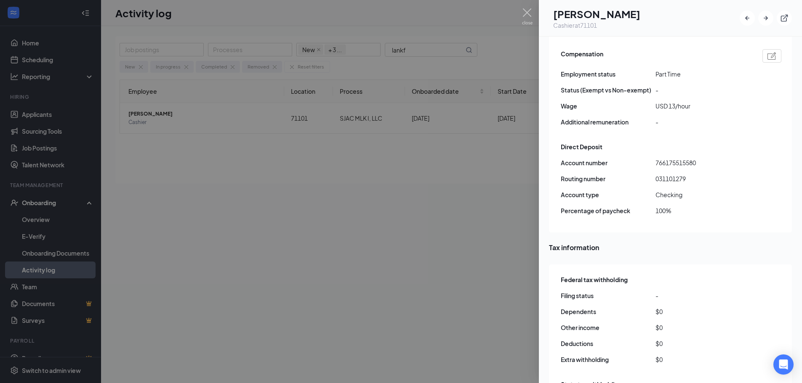
scroll to position [631, 0]
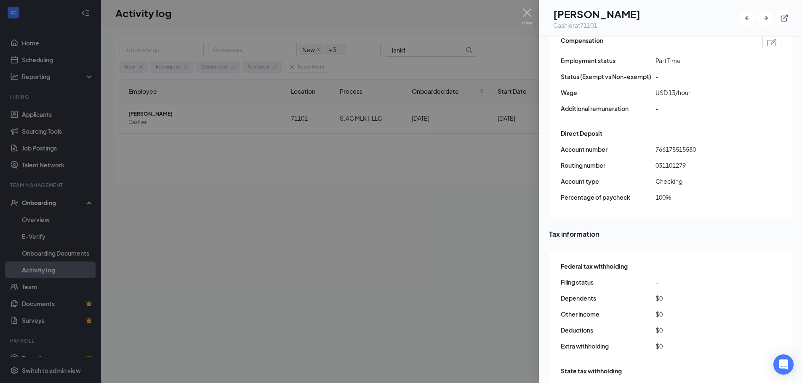
click at [673, 161] on span "031101279" at bounding box center [702, 165] width 95 height 9
click at [684, 145] on span "766175515580" at bounding box center [702, 149] width 95 height 9
click at [430, 236] on div at bounding box center [401, 191] width 802 height 383
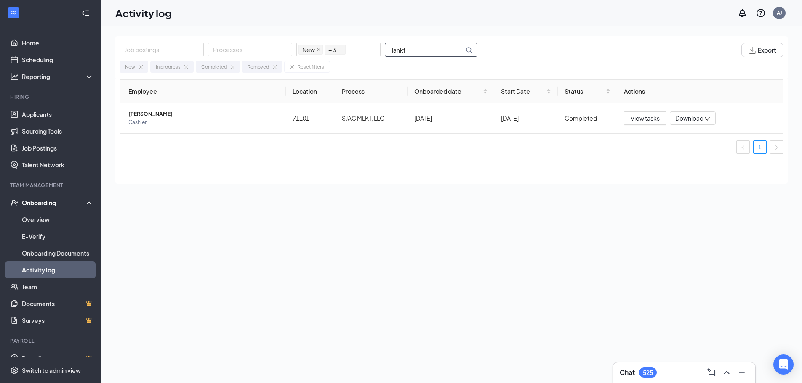
click at [426, 53] on input "lankf" at bounding box center [424, 49] width 79 height 13
click at [151, 120] on span "Cashier" at bounding box center [203, 122] width 151 height 8
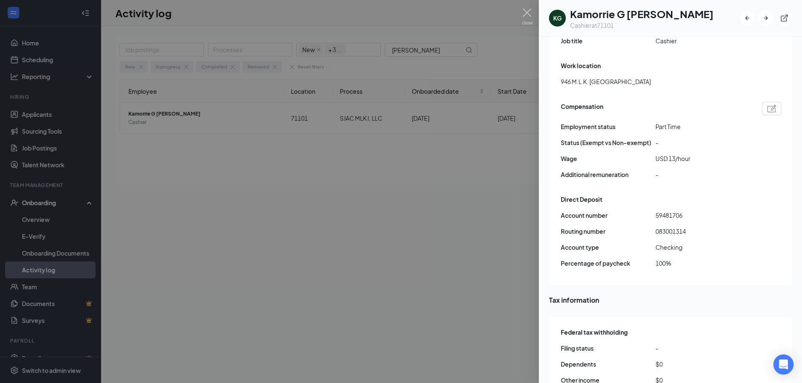
scroll to position [589, 0]
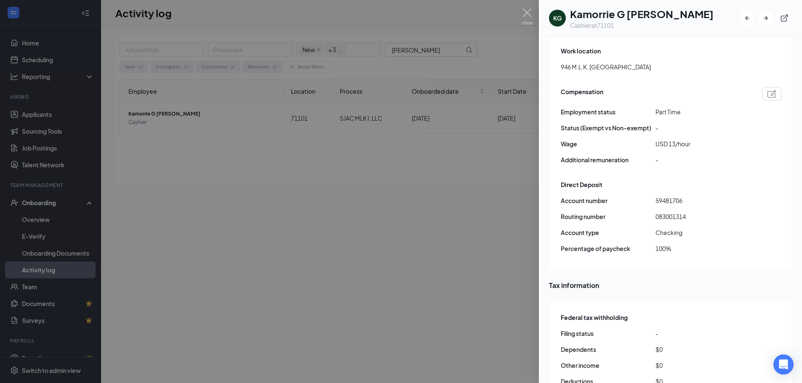
drag, startPoint x: 473, startPoint y: 226, endPoint x: 446, endPoint y: 230, distance: 27.6
click at [473, 226] on div at bounding box center [401, 191] width 802 height 383
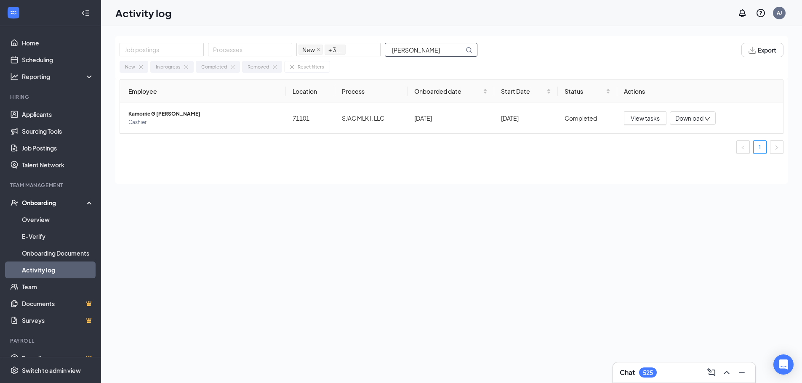
click at [415, 54] on input "[PERSON_NAME]" at bounding box center [424, 49] width 79 height 13
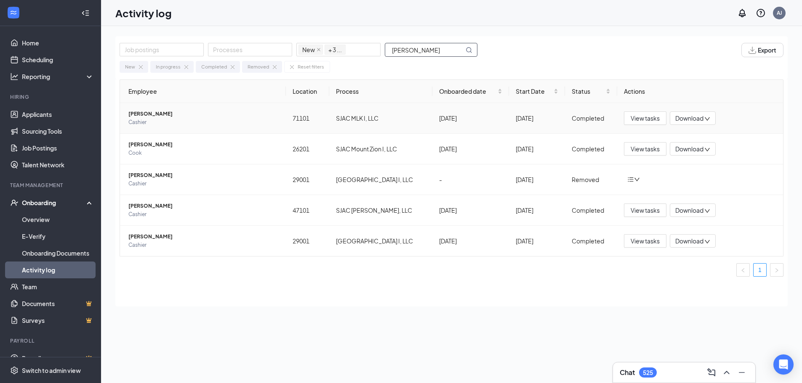
type input "[PERSON_NAME]"
click at [146, 114] on span "[PERSON_NAME]" at bounding box center [203, 114] width 151 height 8
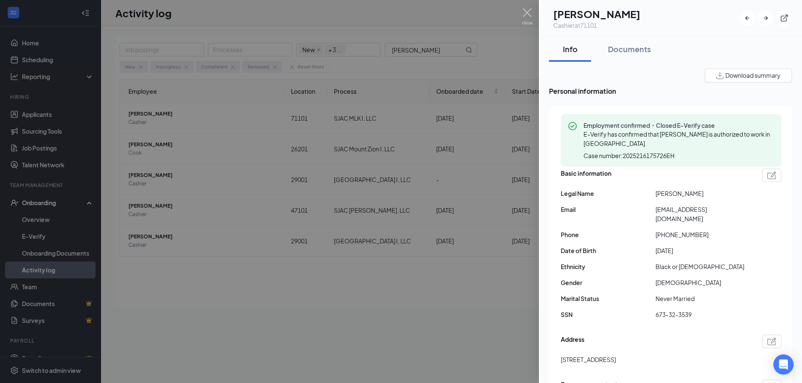
click at [693, 210] on span "[EMAIL_ADDRESS][DOMAIN_NAME]" at bounding box center [702, 214] width 95 height 19
click at [679, 234] on span "[PHONE_NUMBER]" at bounding box center [702, 234] width 95 height 9
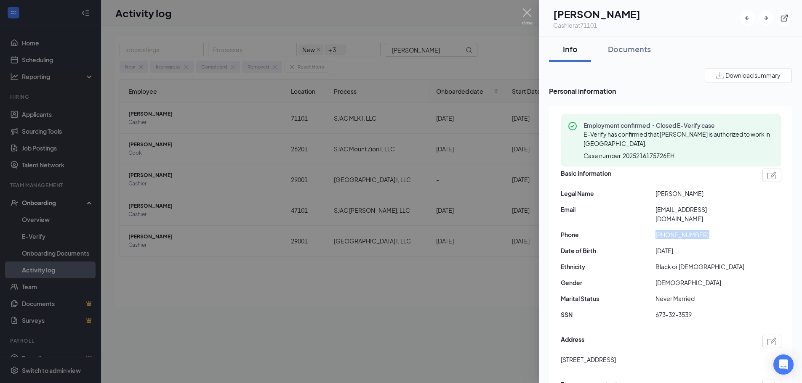
click at [679, 234] on span "[PHONE_NUMBER]" at bounding box center [702, 234] width 95 height 9
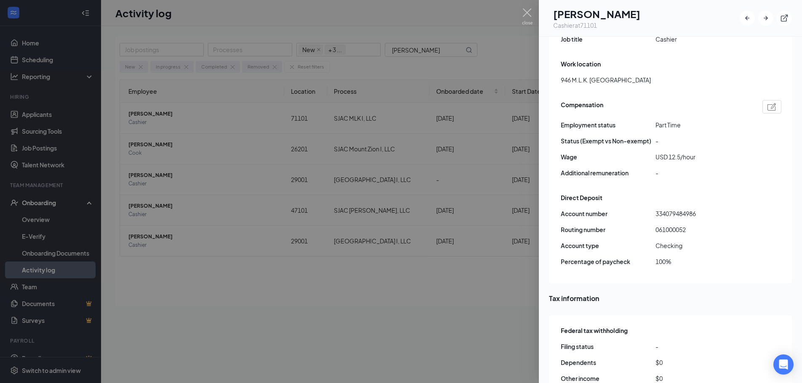
scroll to position [589, 0]
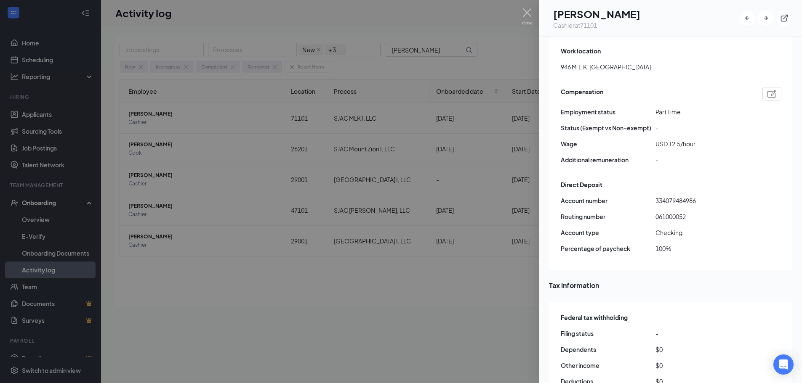
click at [669, 212] on span "061000052" at bounding box center [702, 216] width 95 height 9
click at [680, 196] on span "334079484986" at bounding box center [702, 200] width 95 height 9
